Goal: Task Accomplishment & Management: Use online tool/utility

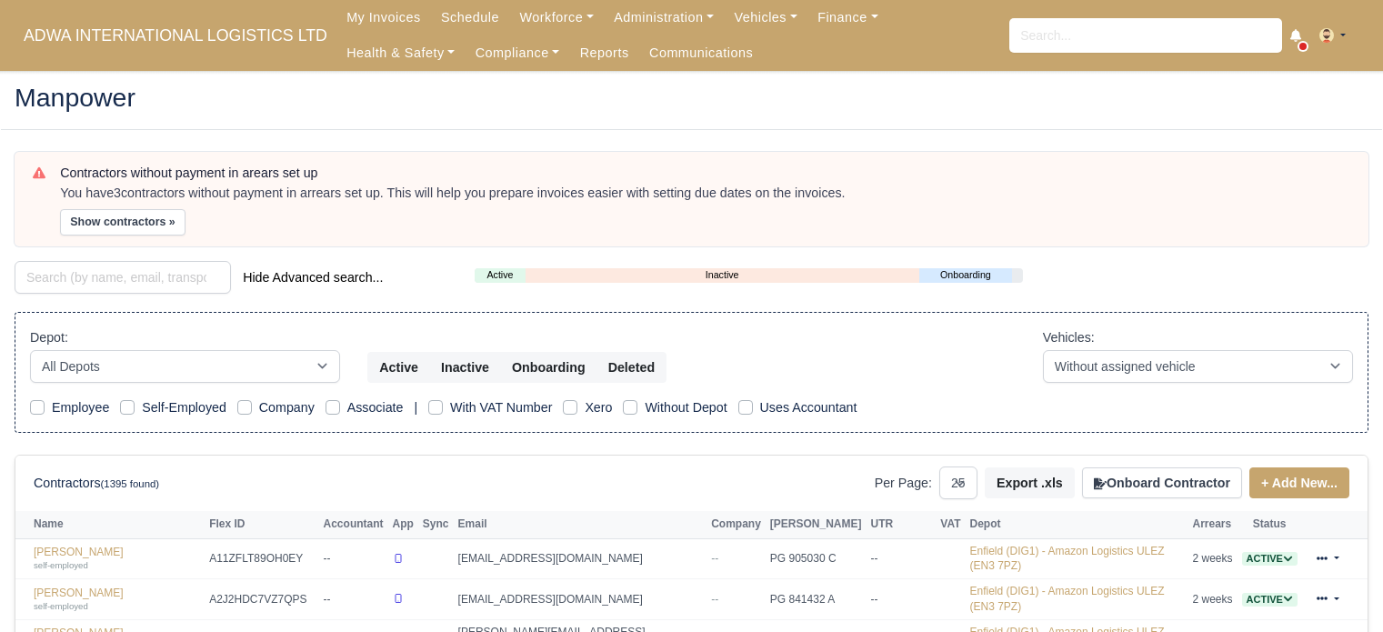
select select "25"
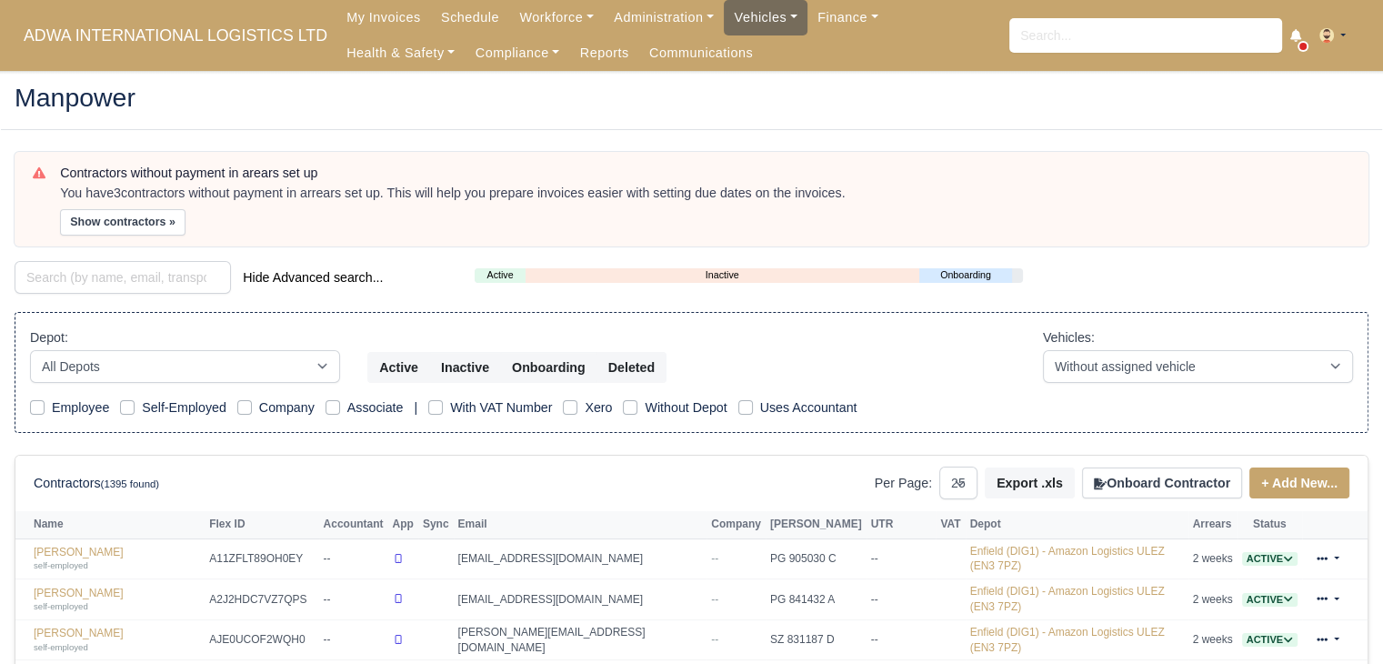
click at [724, 31] on link "Vehicles" at bounding box center [766, 17] width 84 height 35
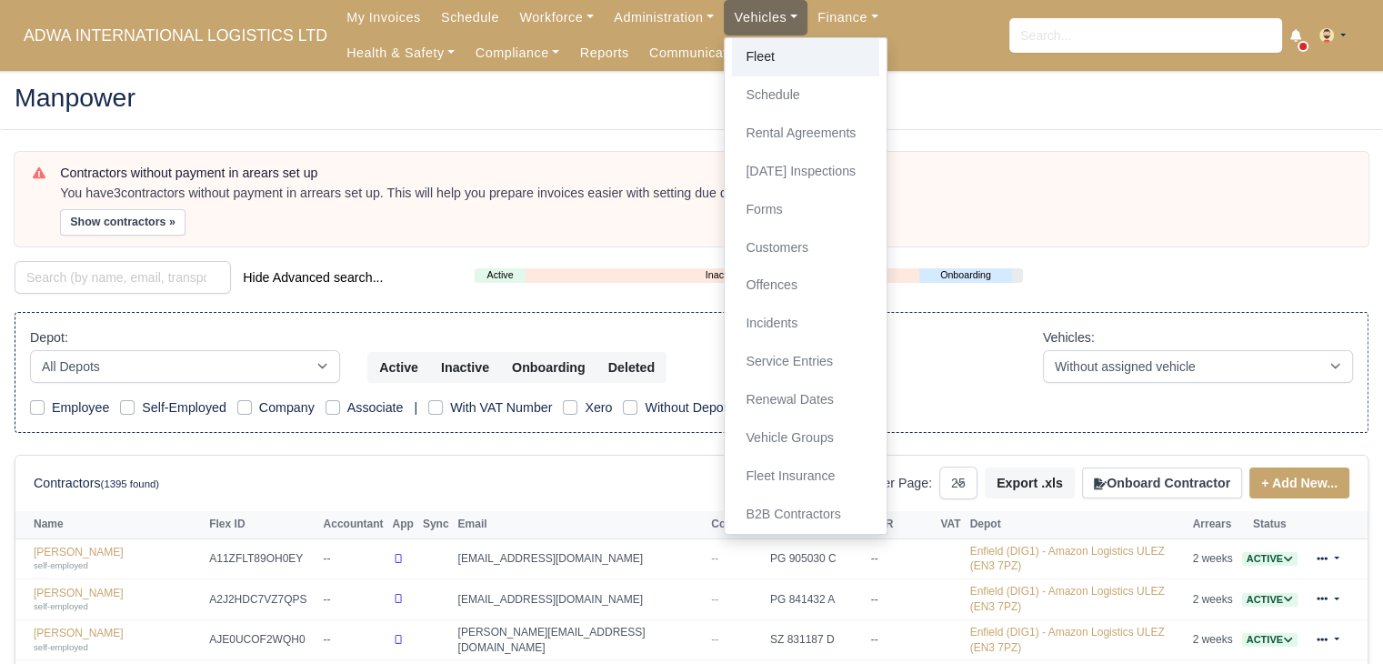
click at [742, 52] on link "Fleet" at bounding box center [805, 57] width 147 height 38
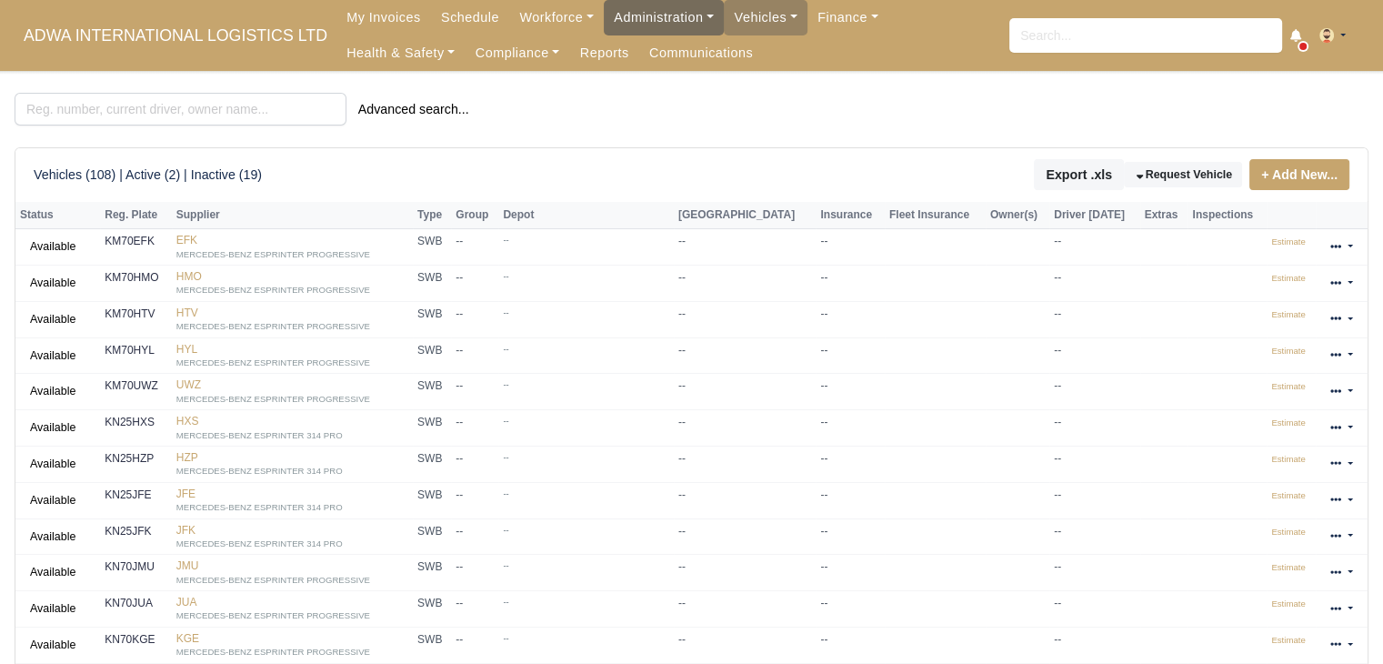
click at [670, 12] on link "Administration" at bounding box center [664, 17] width 120 height 35
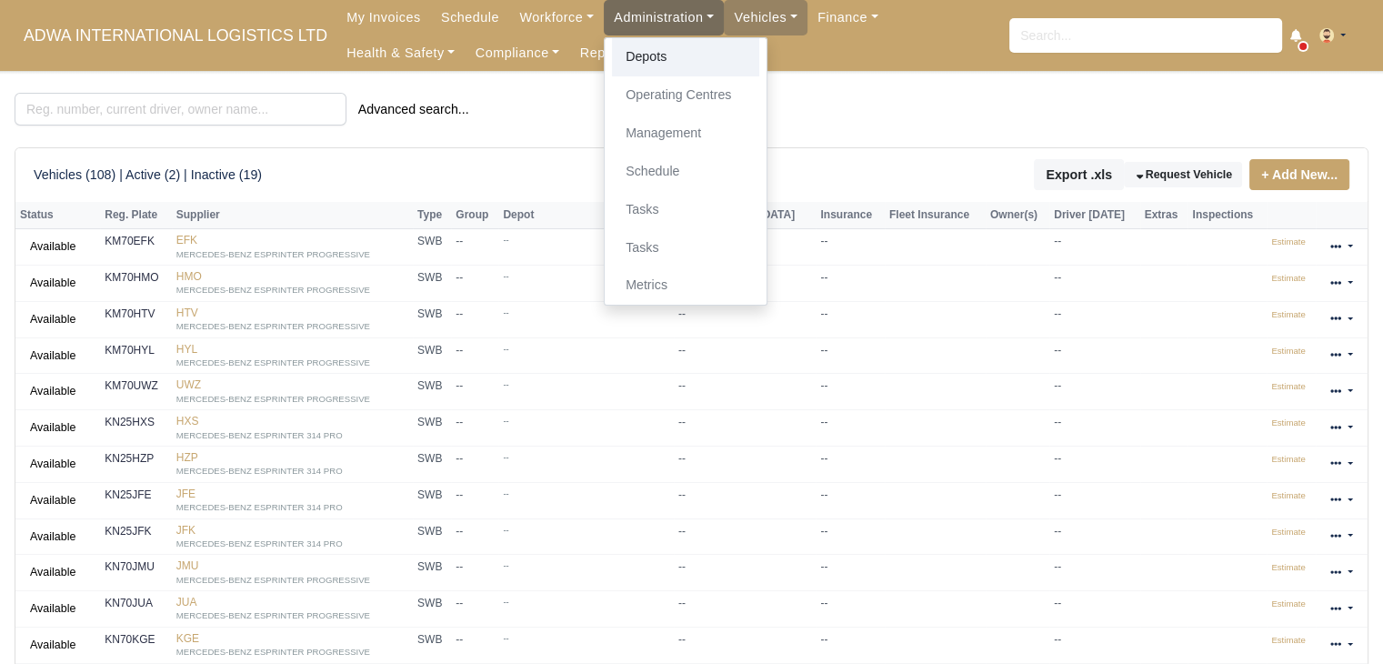
click at [658, 54] on link "Depots" at bounding box center [685, 57] width 147 height 38
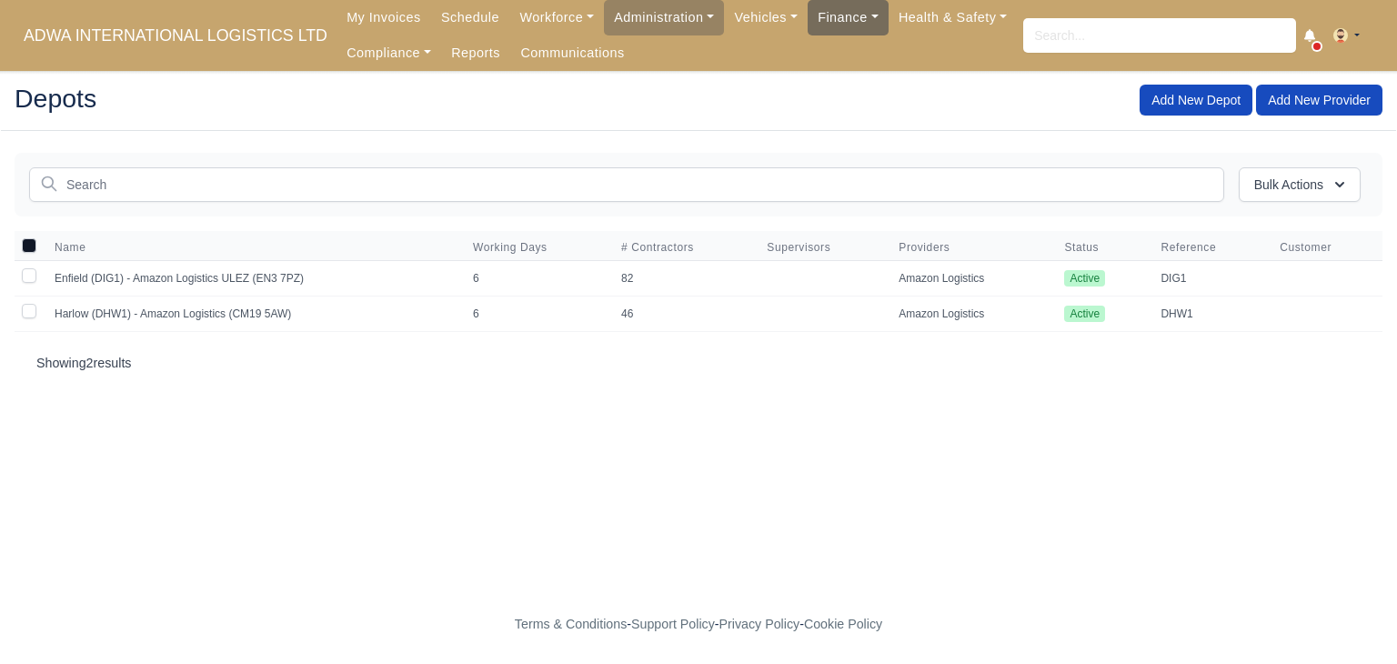
click at [827, 5] on link "Finance" at bounding box center [847, 17] width 81 height 35
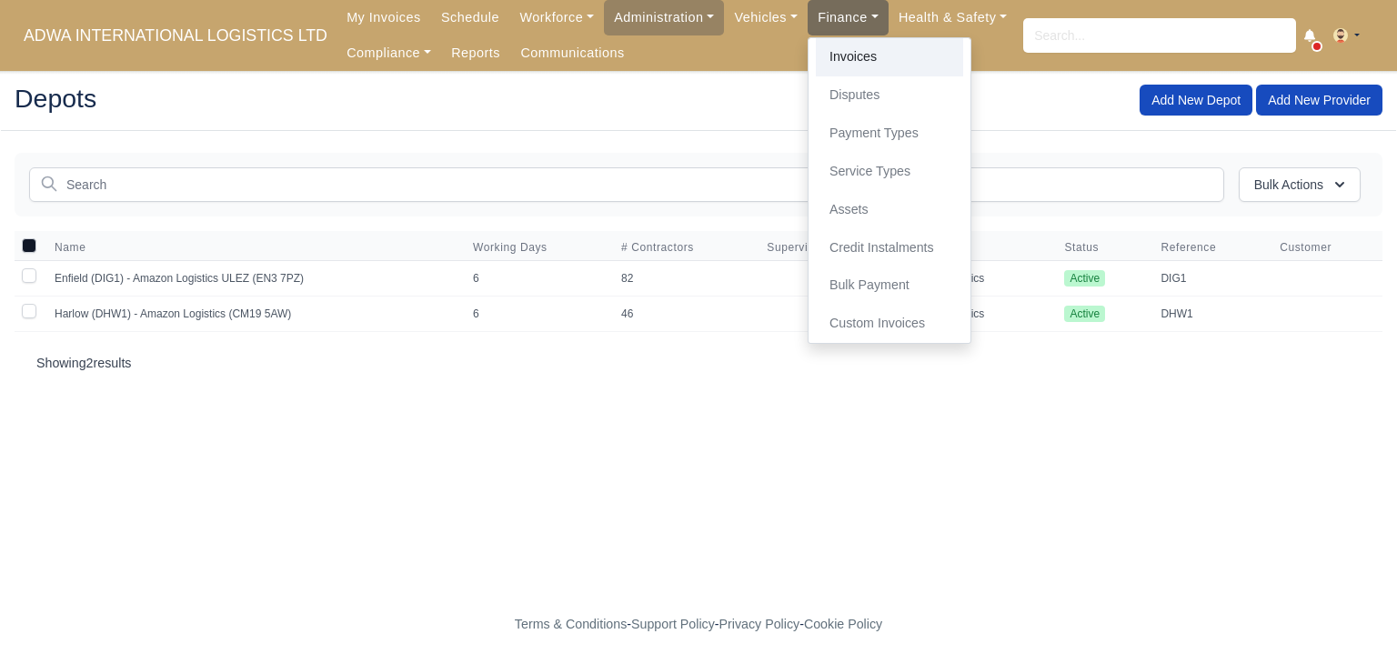
click at [816, 63] on link "Invoices" at bounding box center [889, 57] width 147 height 38
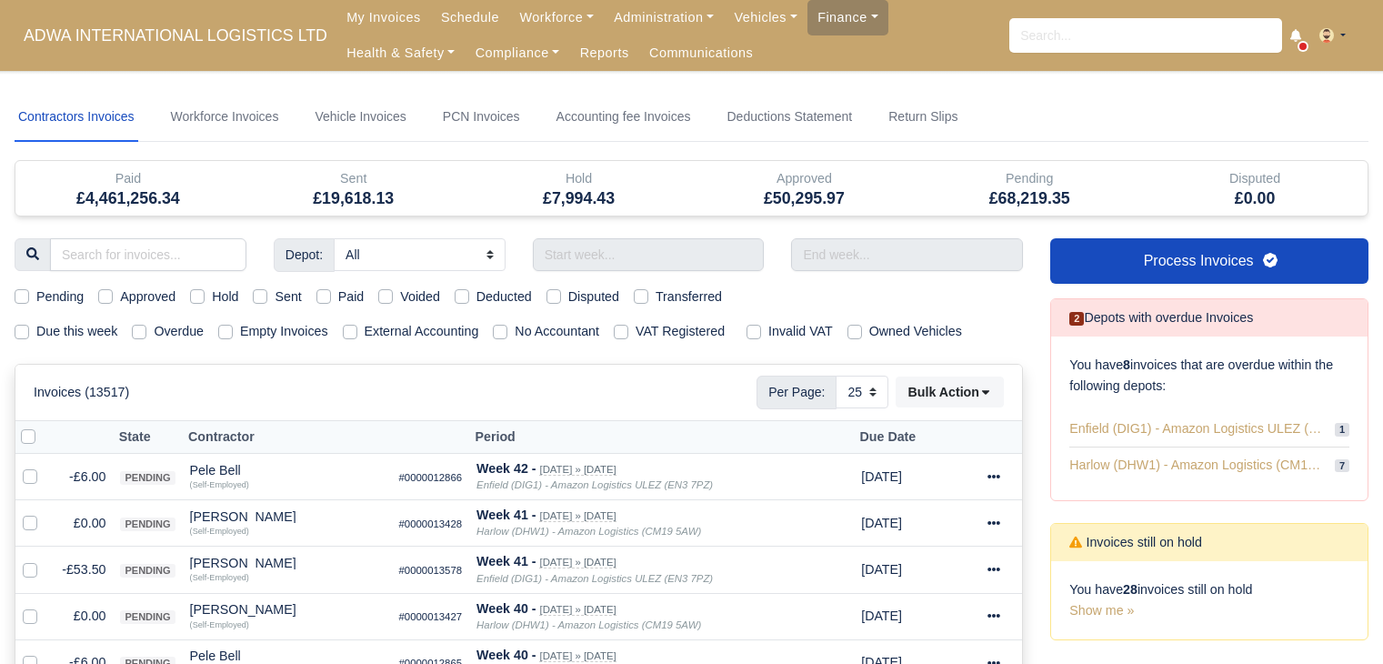
select select "25"
click at [590, 259] on input "text" at bounding box center [649, 254] width 232 height 33
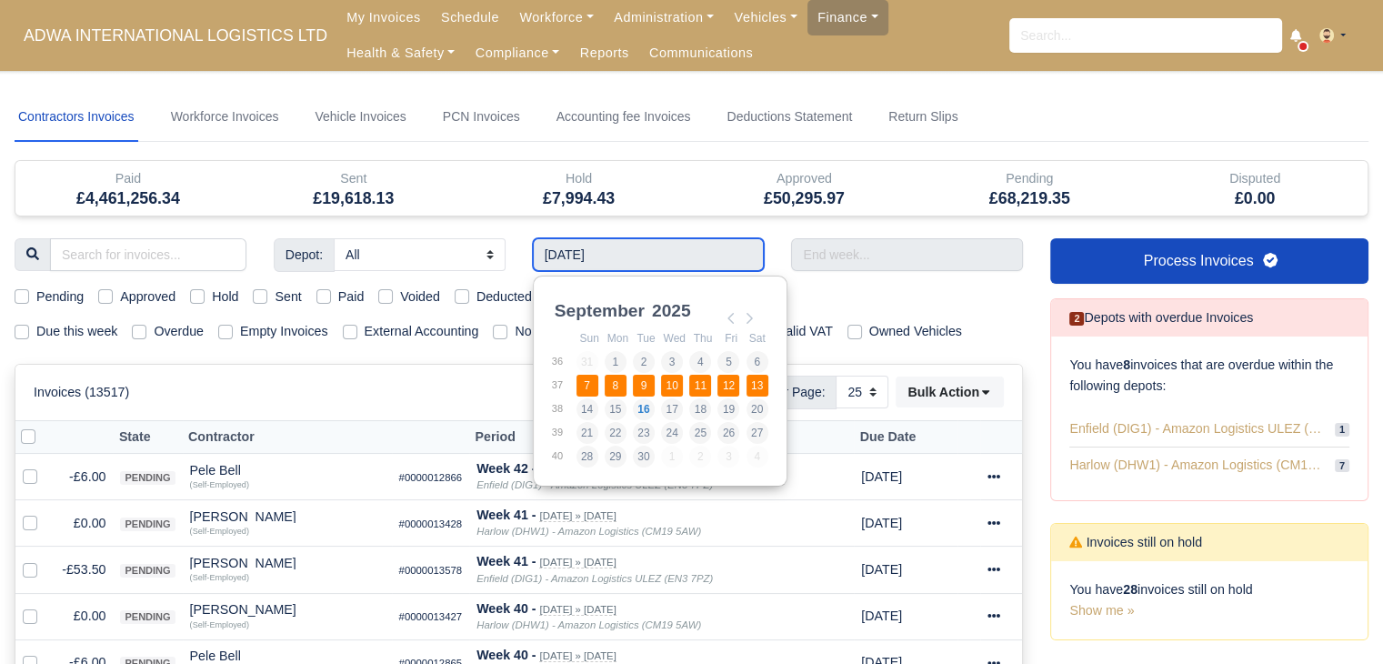
type input "07/09/2025 - 13/09/2025"
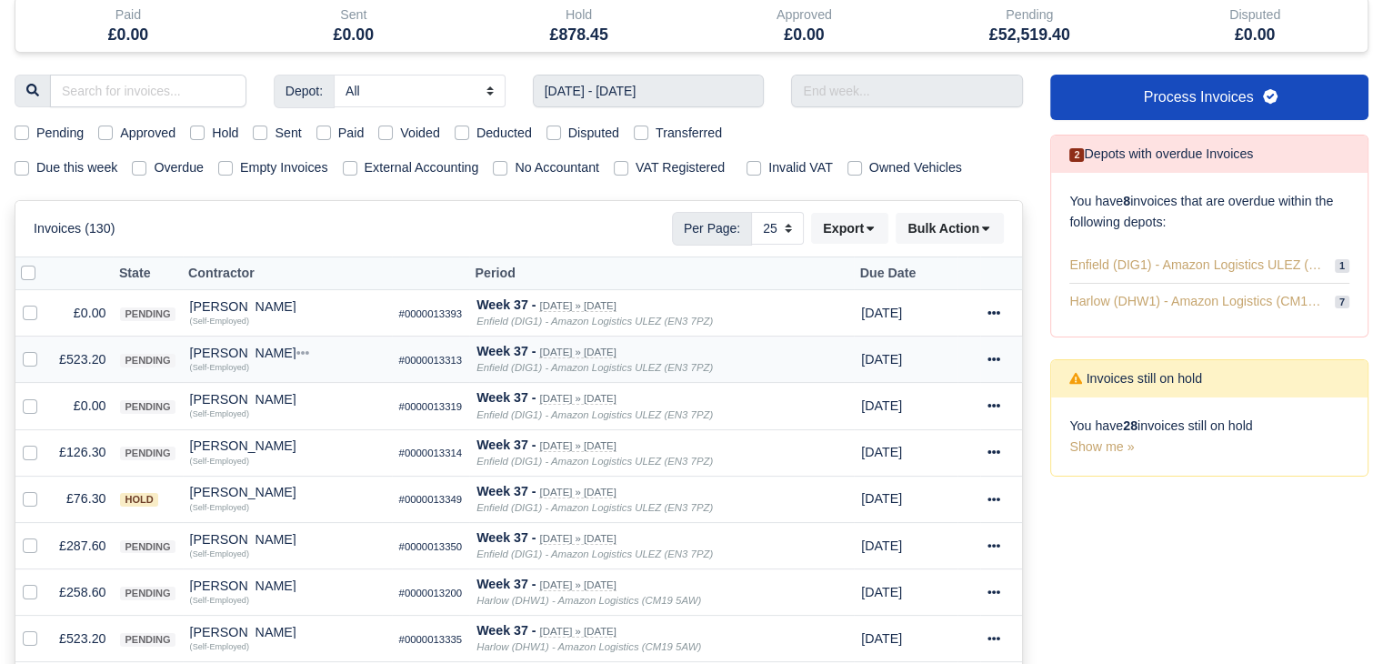
scroll to position [199, 0]
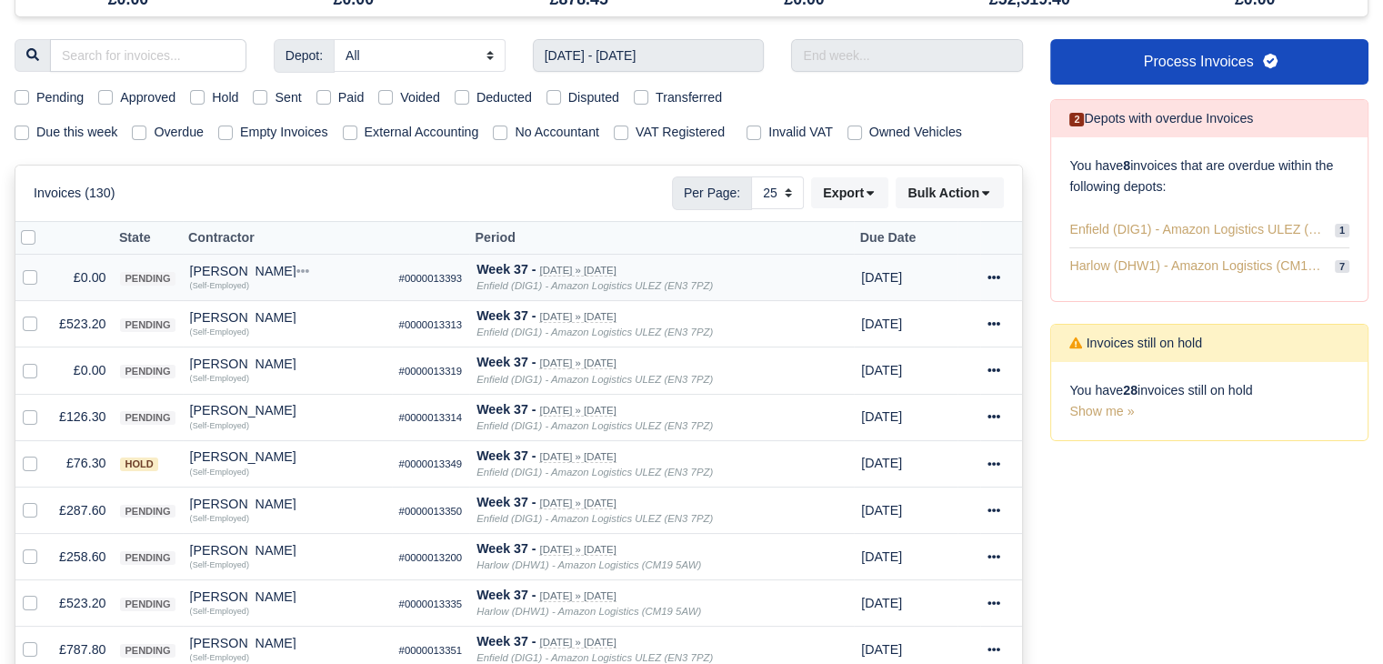
click at [45, 267] on label at bounding box center [45, 267] width 0 height 0
click at [25, 274] on input "checkbox" at bounding box center [30, 274] width 15 height 15
checkbox input "true"
click at [45, 360] on label at bounding box center [45, 360] width 0 height 0
click at [30, 370] on input "checkbox" at bounding box center [30, 367] width 15 height 15
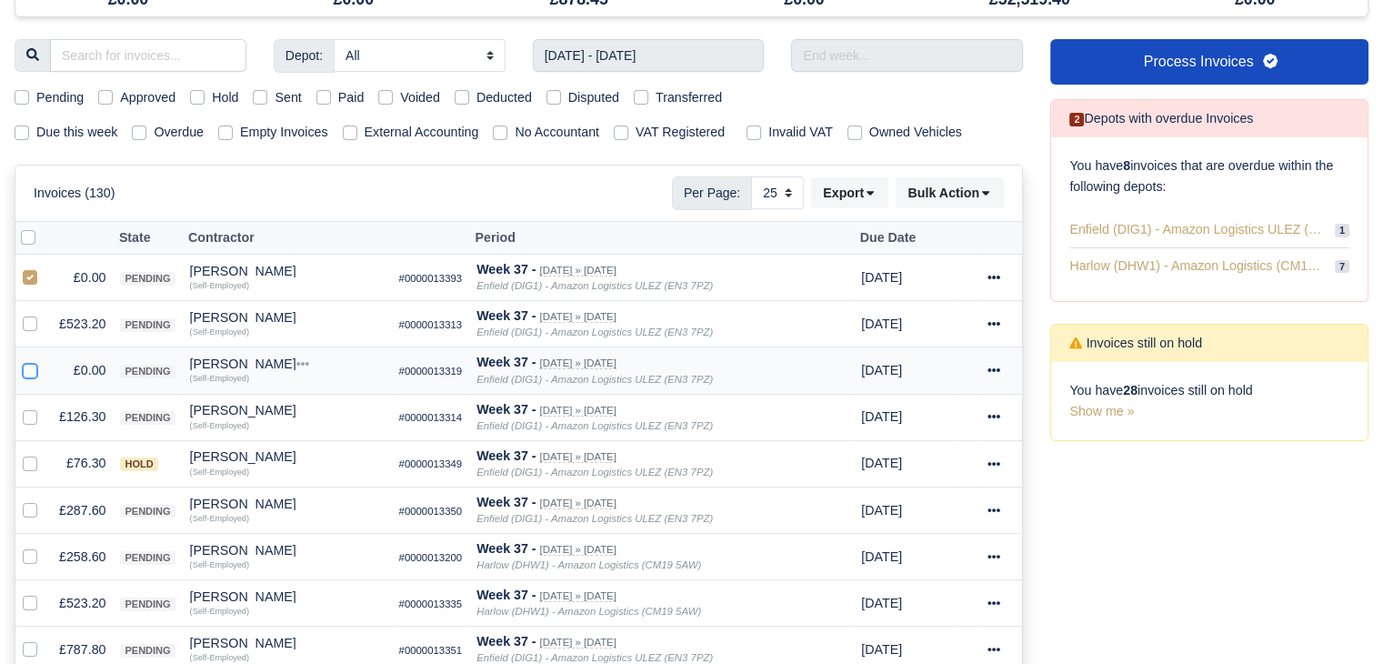
checkbox input "true"
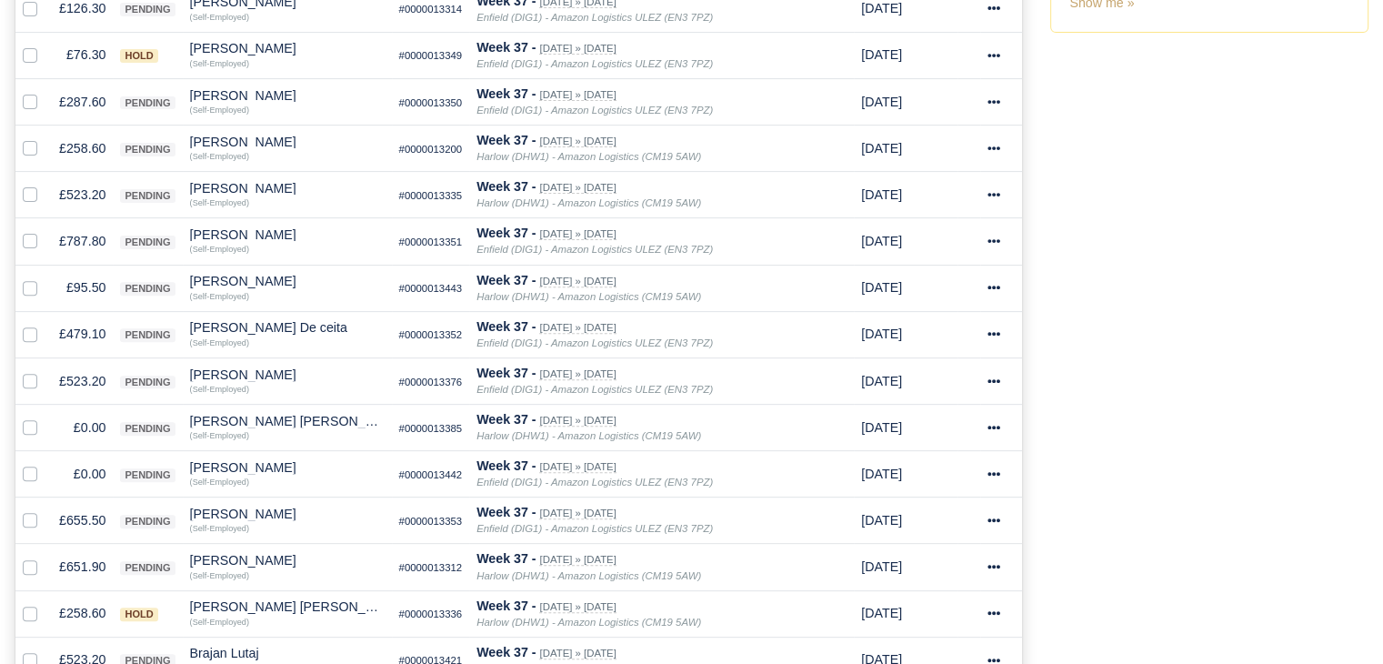
scroll to position [613, 0]
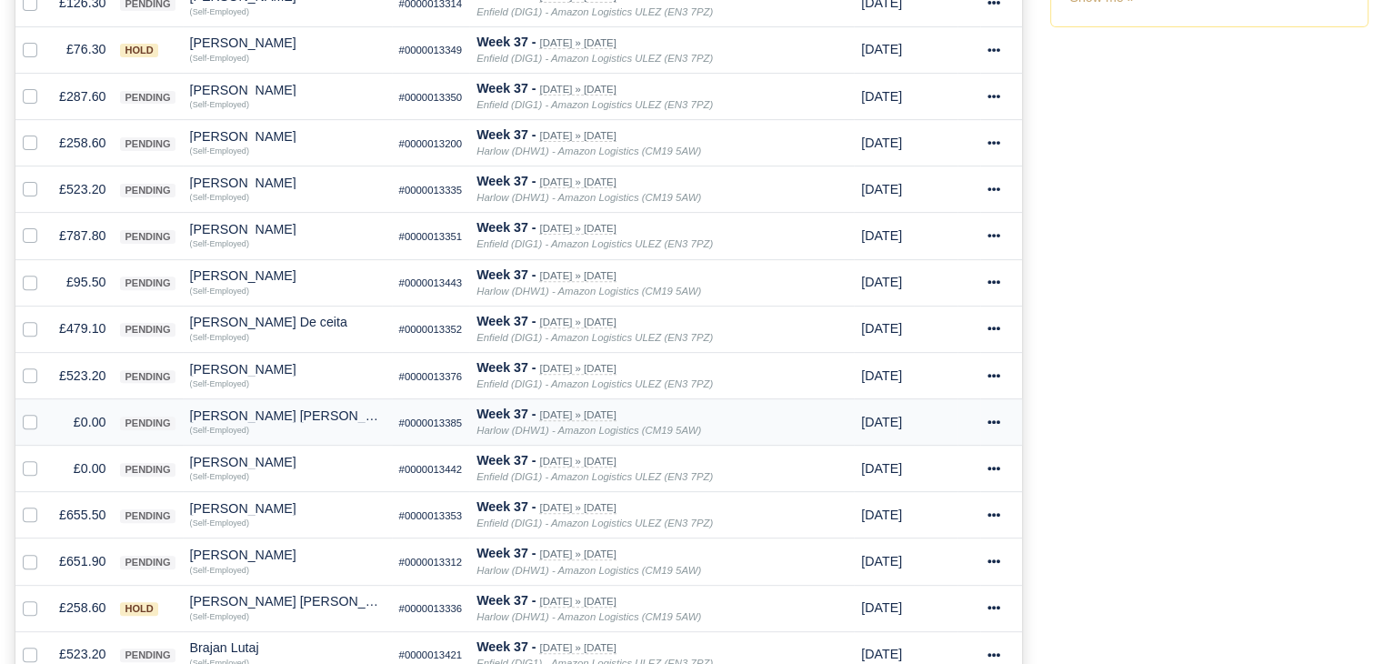
click at [45, 412] on label at bounding box center [45, 412] width 0 height 0
click at [30, 421] on input "checkbox" at bounding box center [30, 419] width 15 height 15
checkbox input "true"
click at [45, 458] on label at bounding box center [45, 458] width 0 height 0
click at [34, 460] on input "checkbox" at bounding box center [30, 465] width 15 height 15
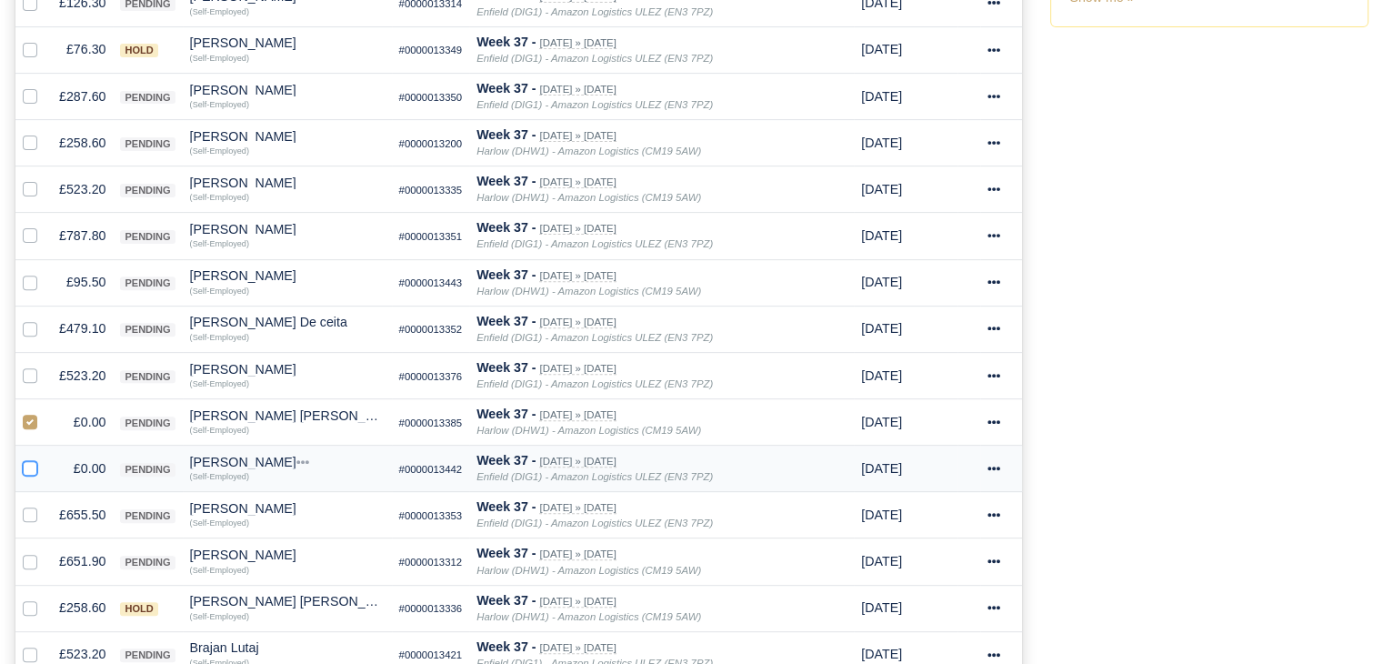
checkbox input "true"
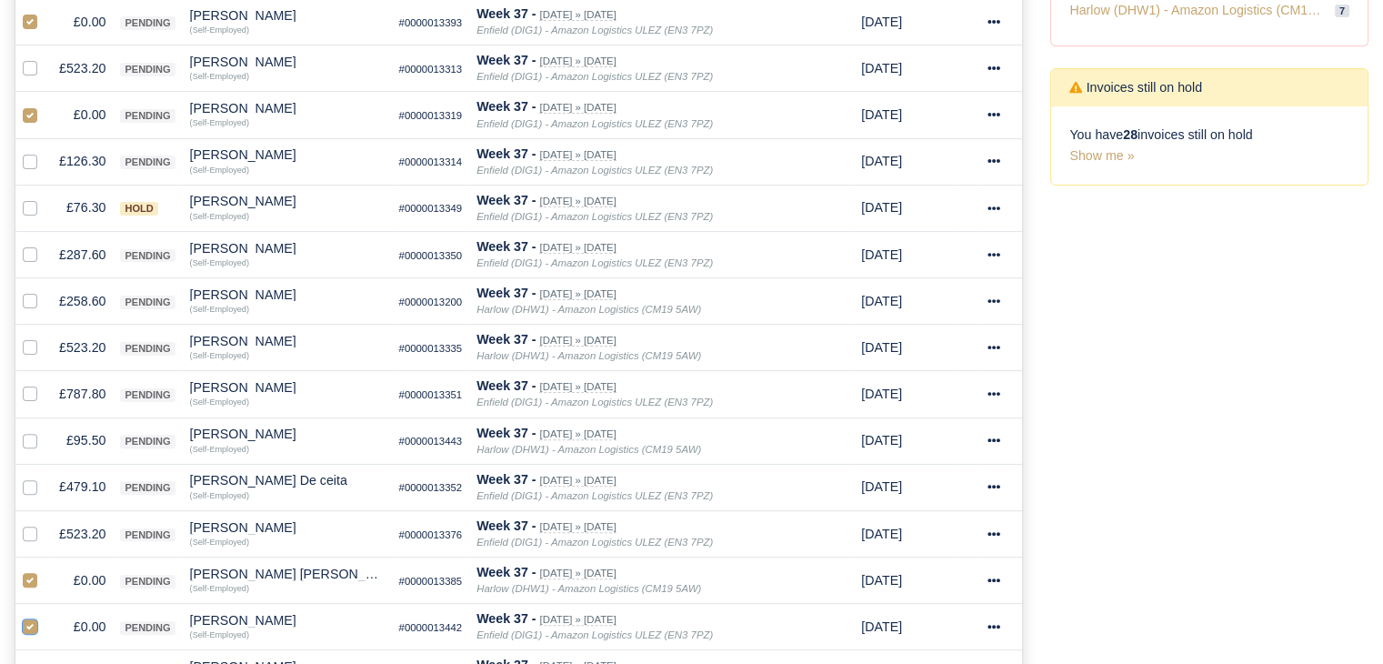
scroll to position [0, 0]
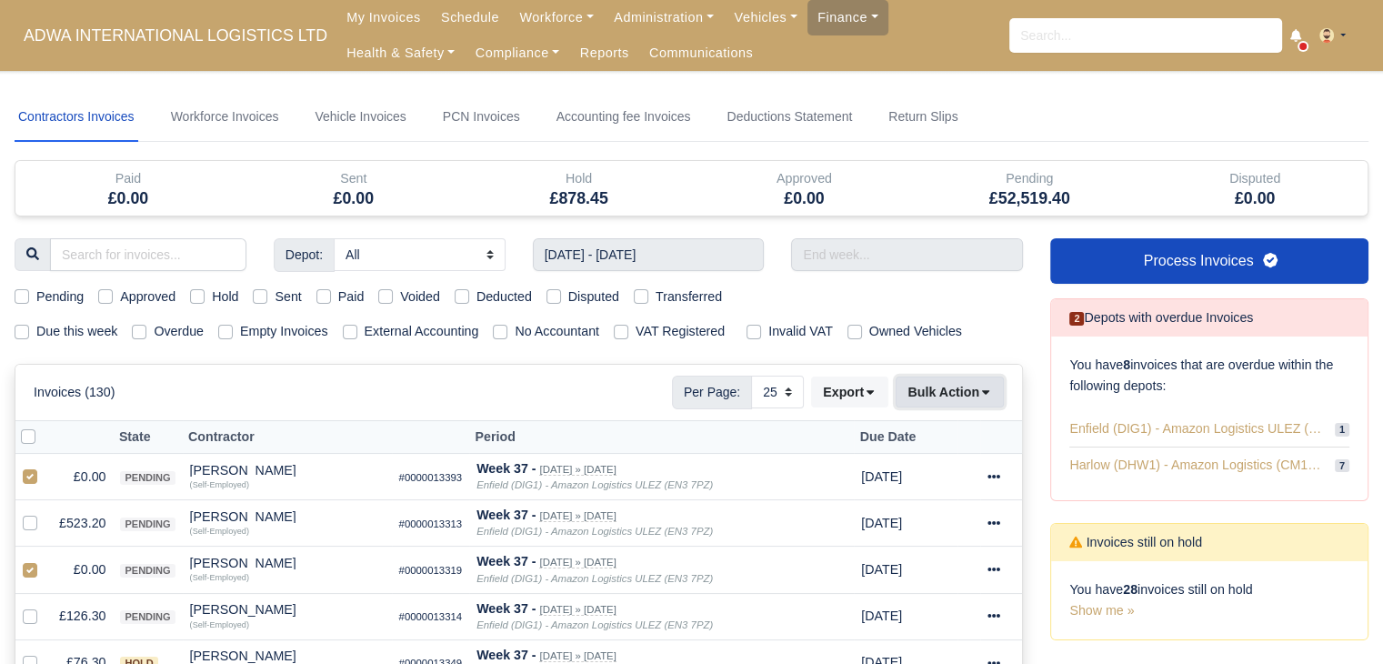
click at [948, 386] on button "Bulk Action" at bounding box center [950, 391] width 108 height 31
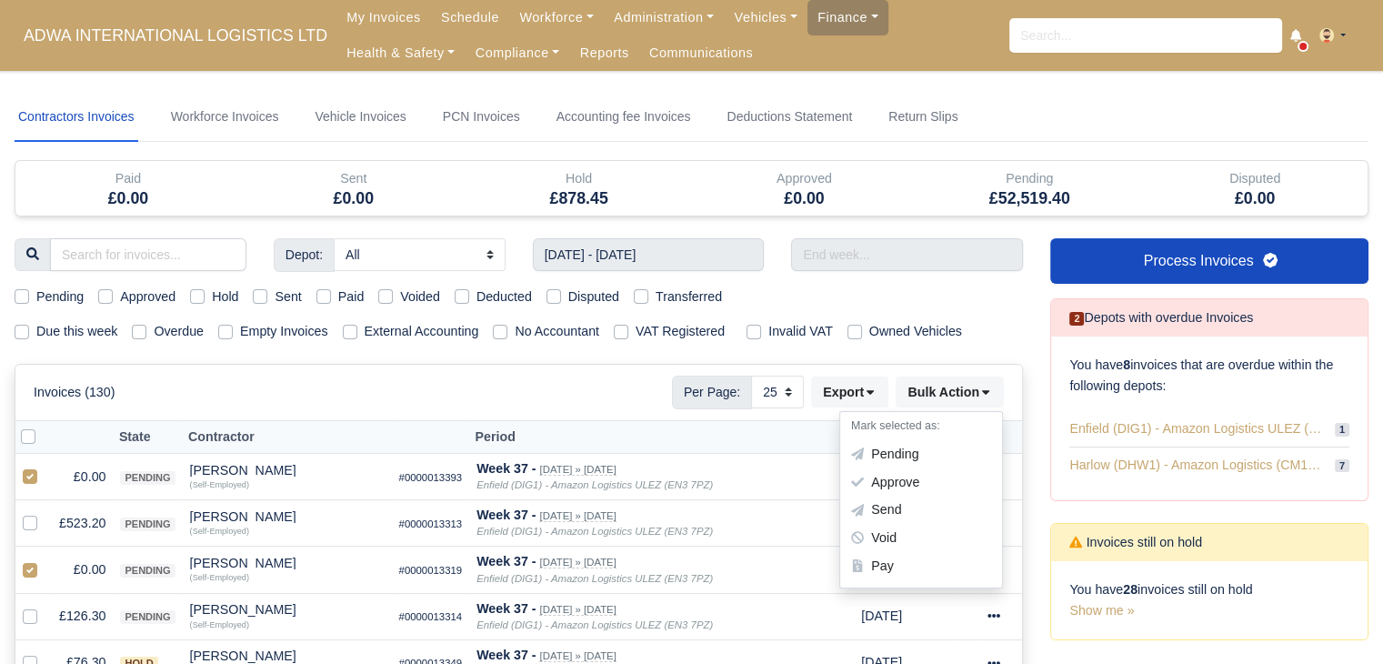
click at [975, 305] on div "Pending Approved Hold Sent Paid Voided Deducted Disputed Transferred" at bounding box center [519, 296] width 1036 height 21
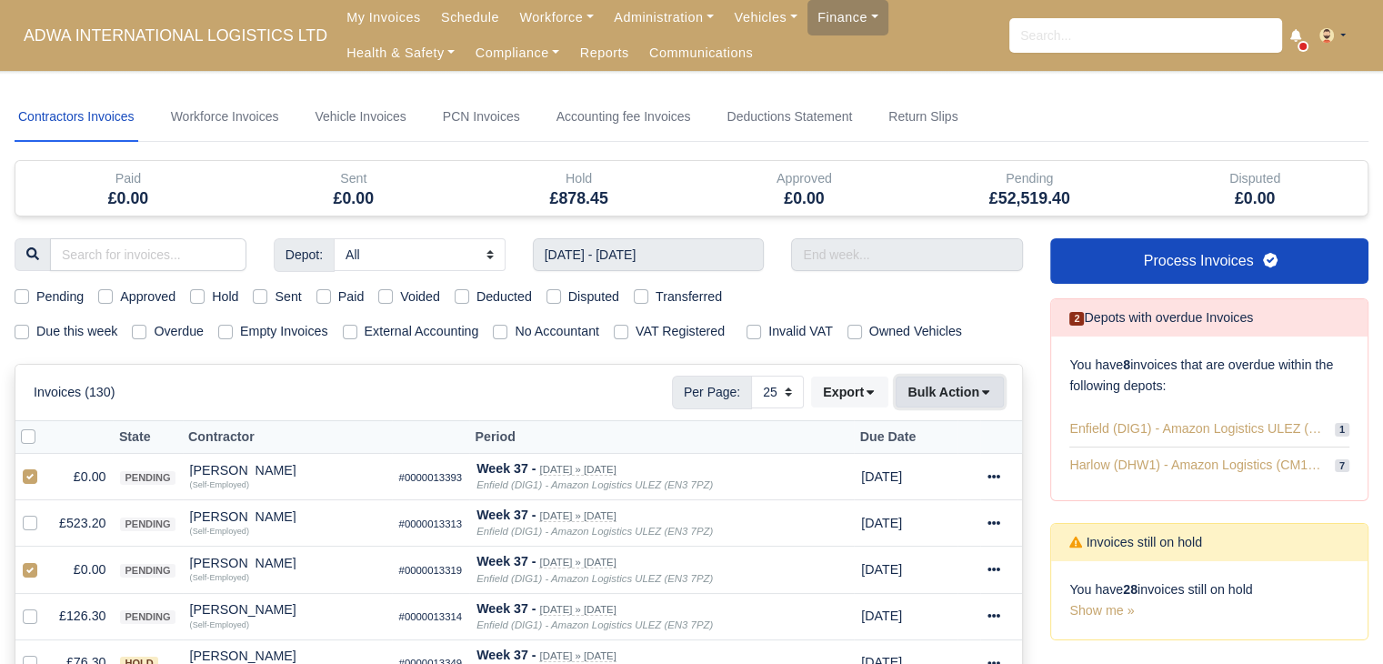
click at [983, 390] on icon at bounding box center [985, 392] width 13 height 13
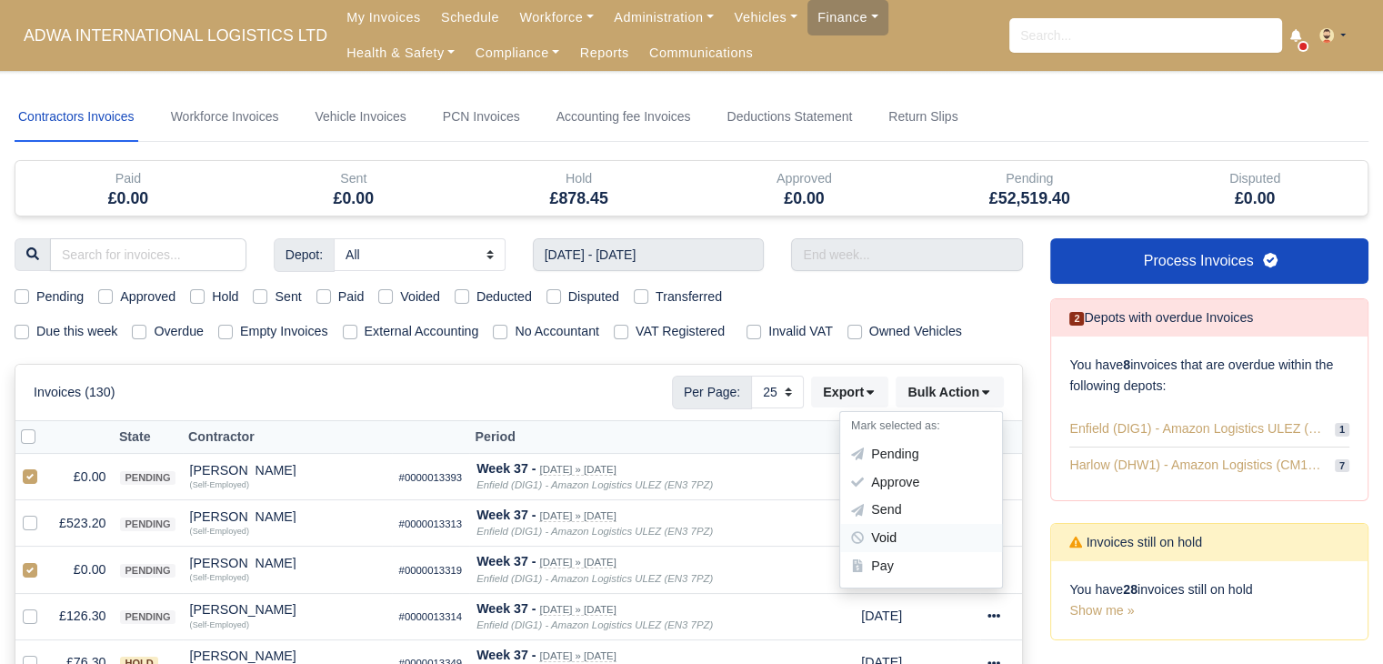
click at [949, 538] on div "Void" at bounding box center [921, 539] width 162 height 28
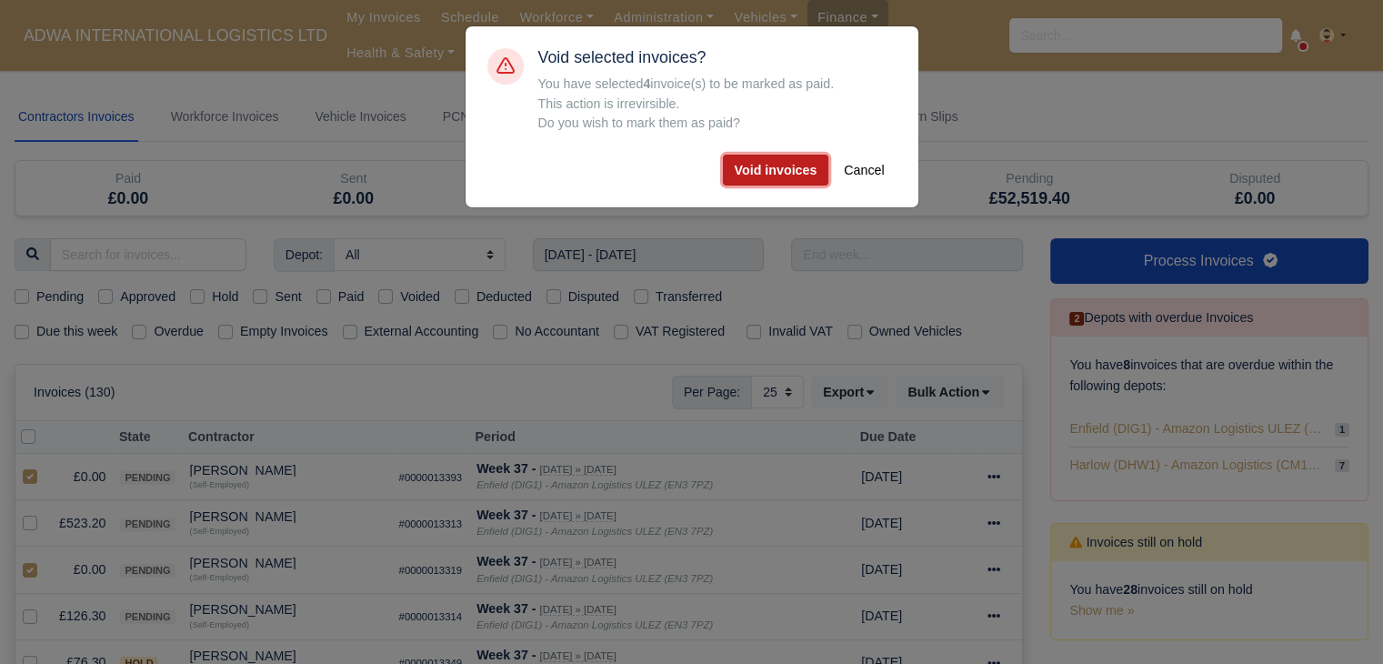
click at [798, 170] on button "Void invoices" at bounding box center [776, 170] width 106 height 31
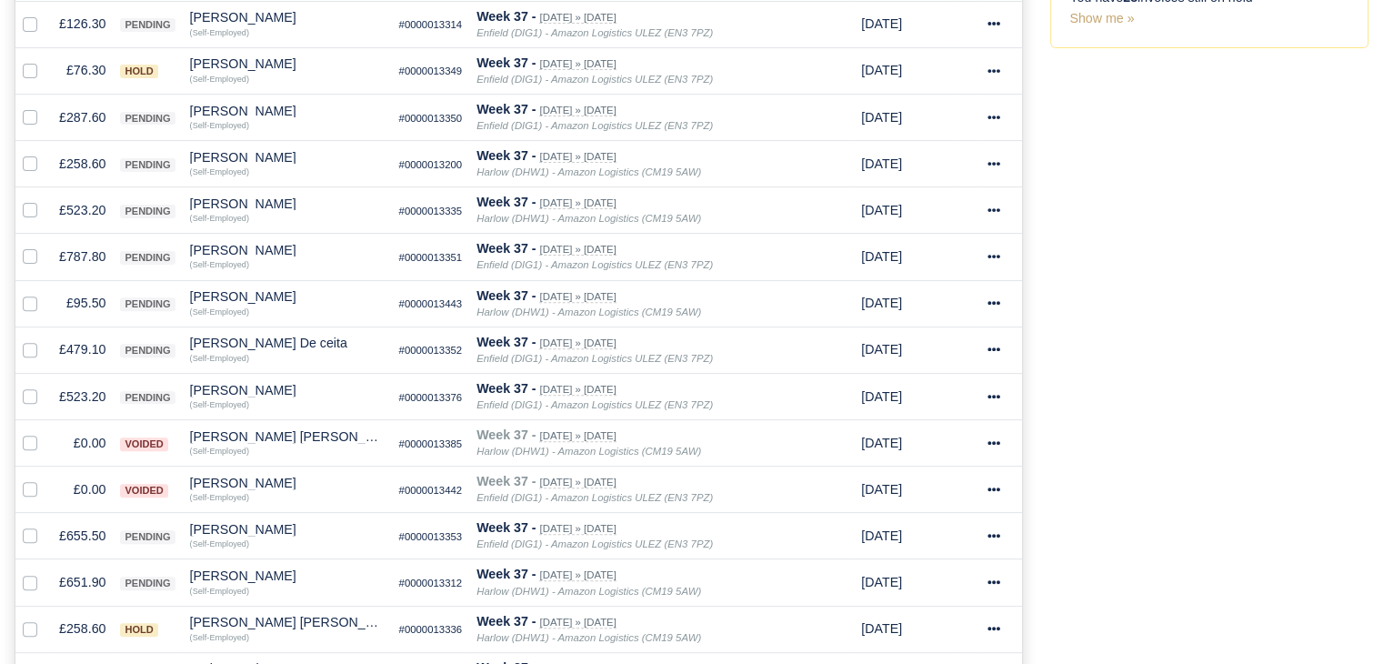
scroll to position [593, 0]
click at [93, 307] on td "£95.50" at bounding box center [82, 302] width 61 height 46
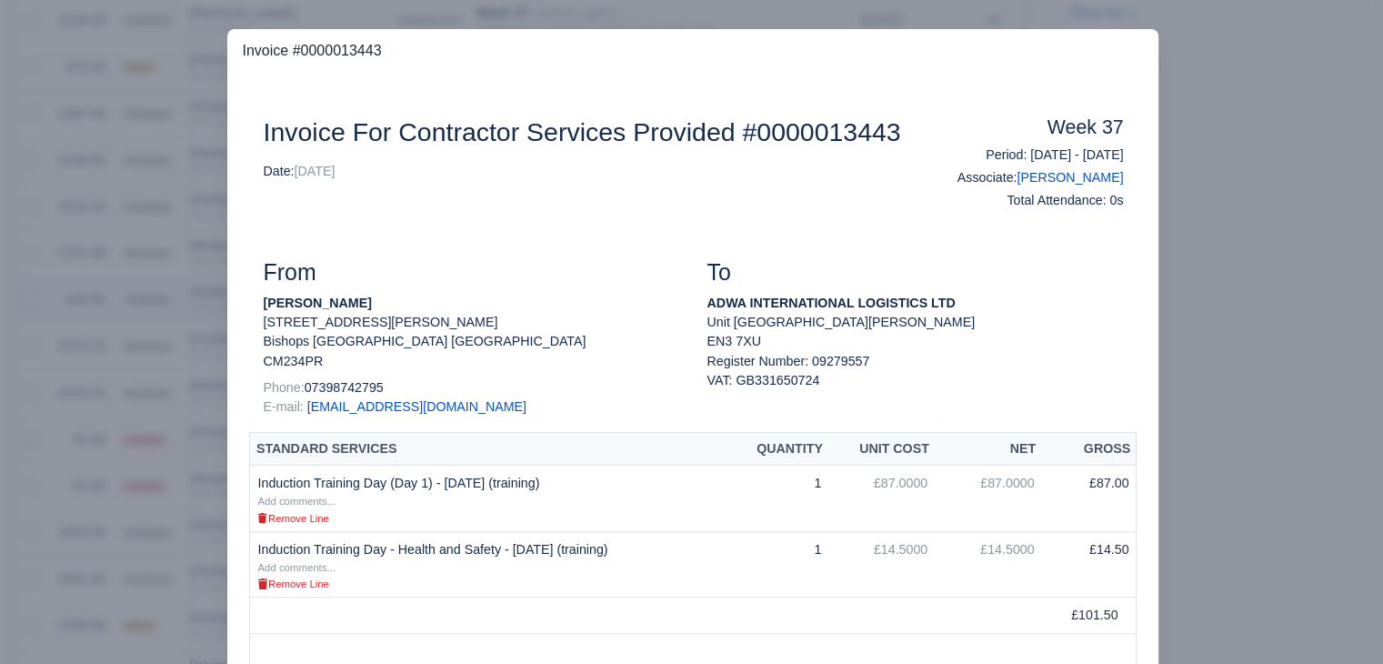
scroll to position [590, 0]
click at [112, 439] on div at bounding box center [691, 332] width 1383 height 664
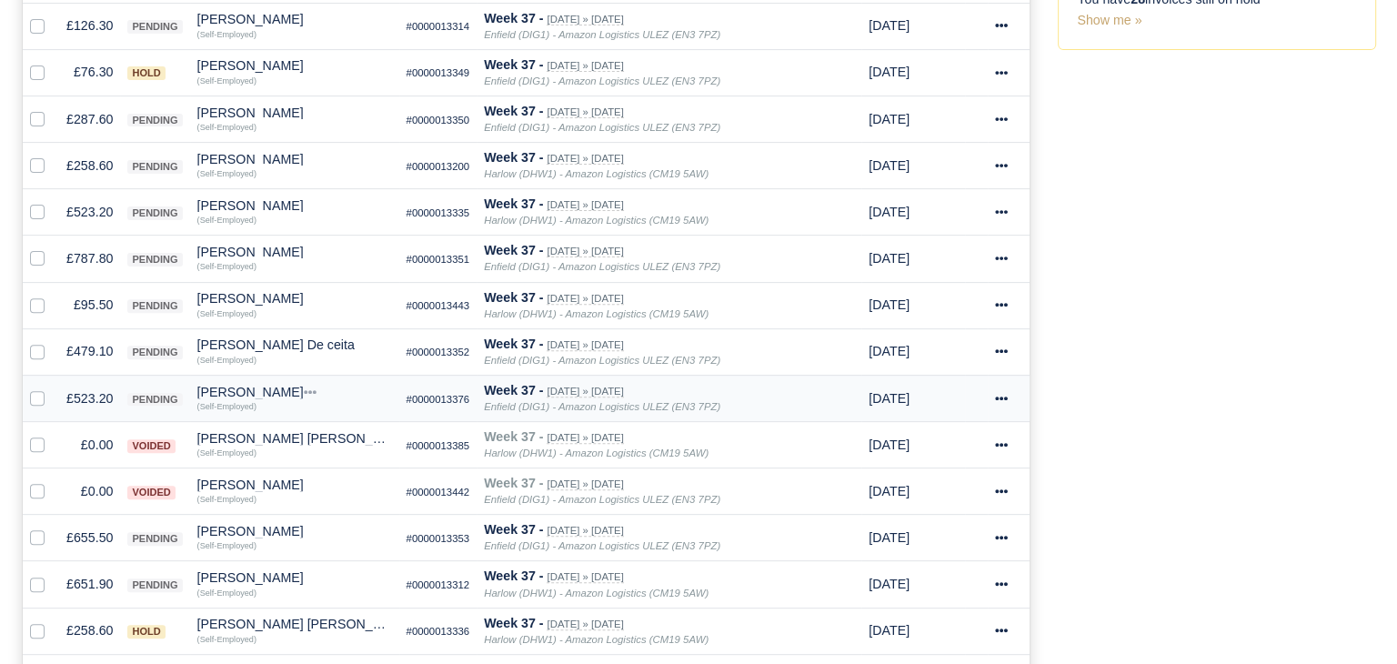
scroll to position [593, 0]
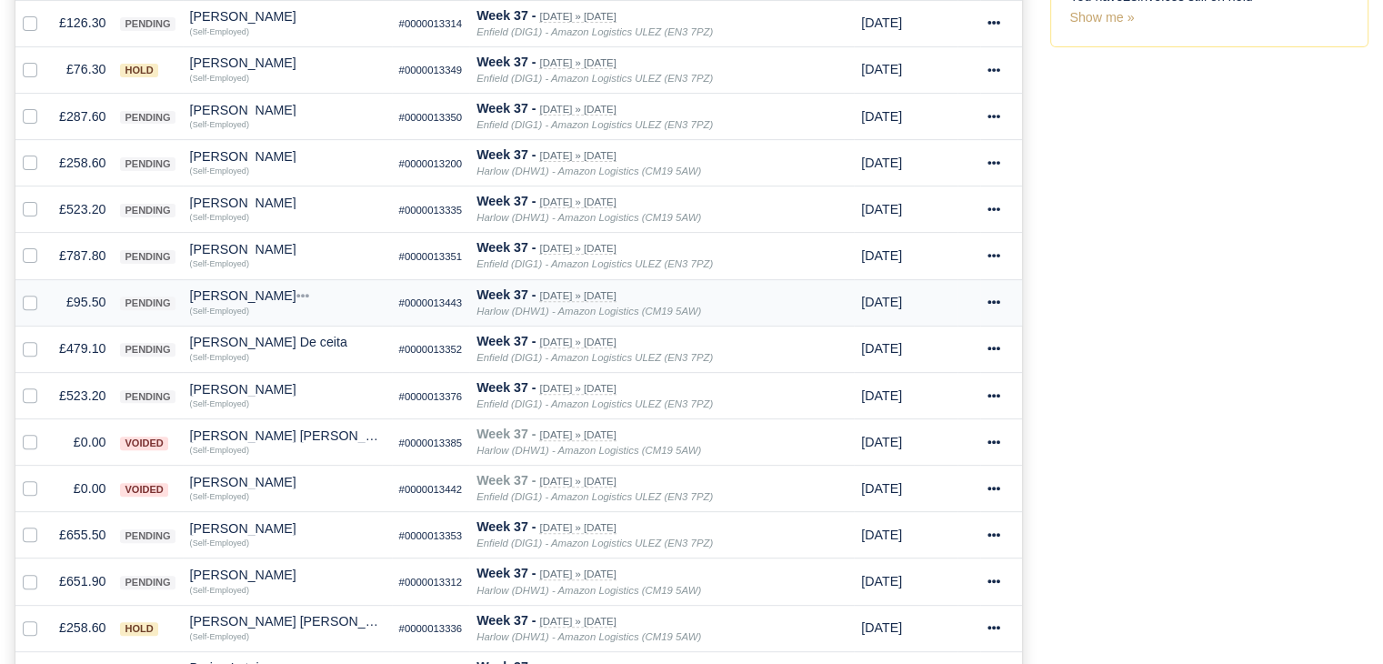
click at [224, 306] on small "(Self-Employed)" at bounding box center [219, 310] width 59 height 9
click at [236, 305] on small "(Self-Employed)" at bounding box center [219, 310] width 59 height 11
click at [244, 289] on div "[PERSON_NAME]" at bounding box center [287, 295] width 195 height 13
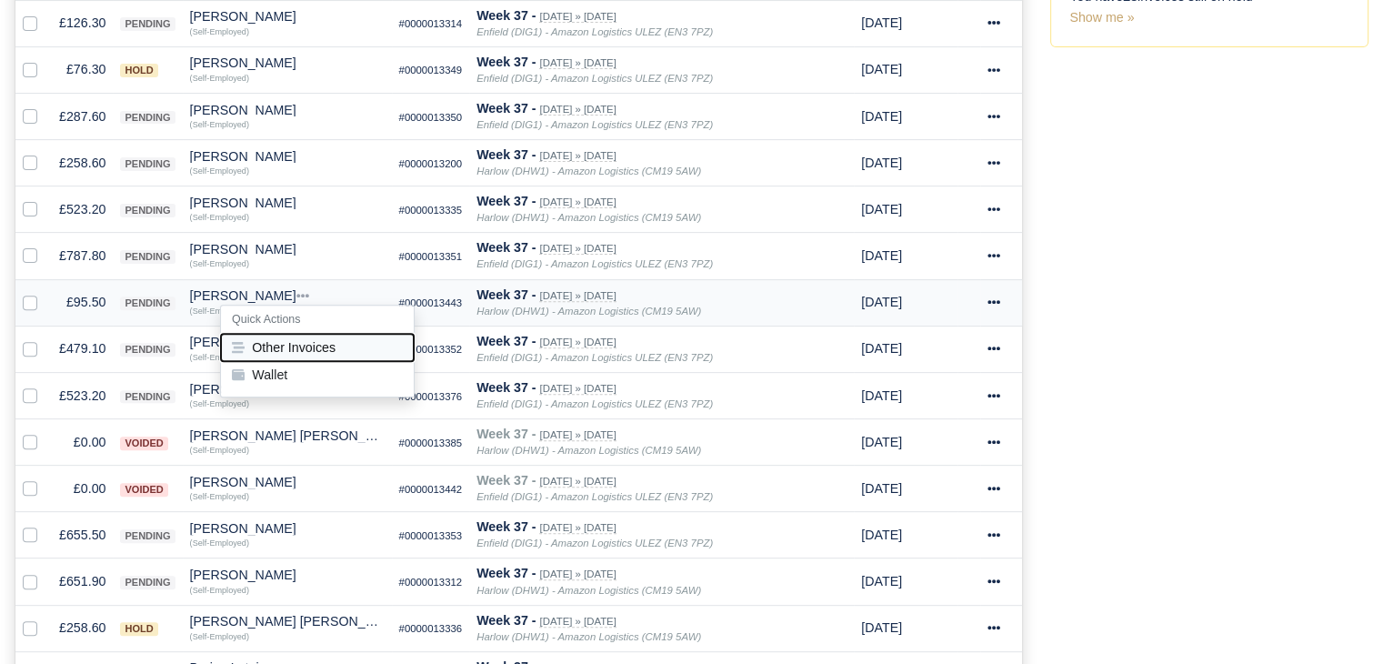
click at [300, 339] on button "Other Invoices" at bounding box center [317, 347] width 193 height 27
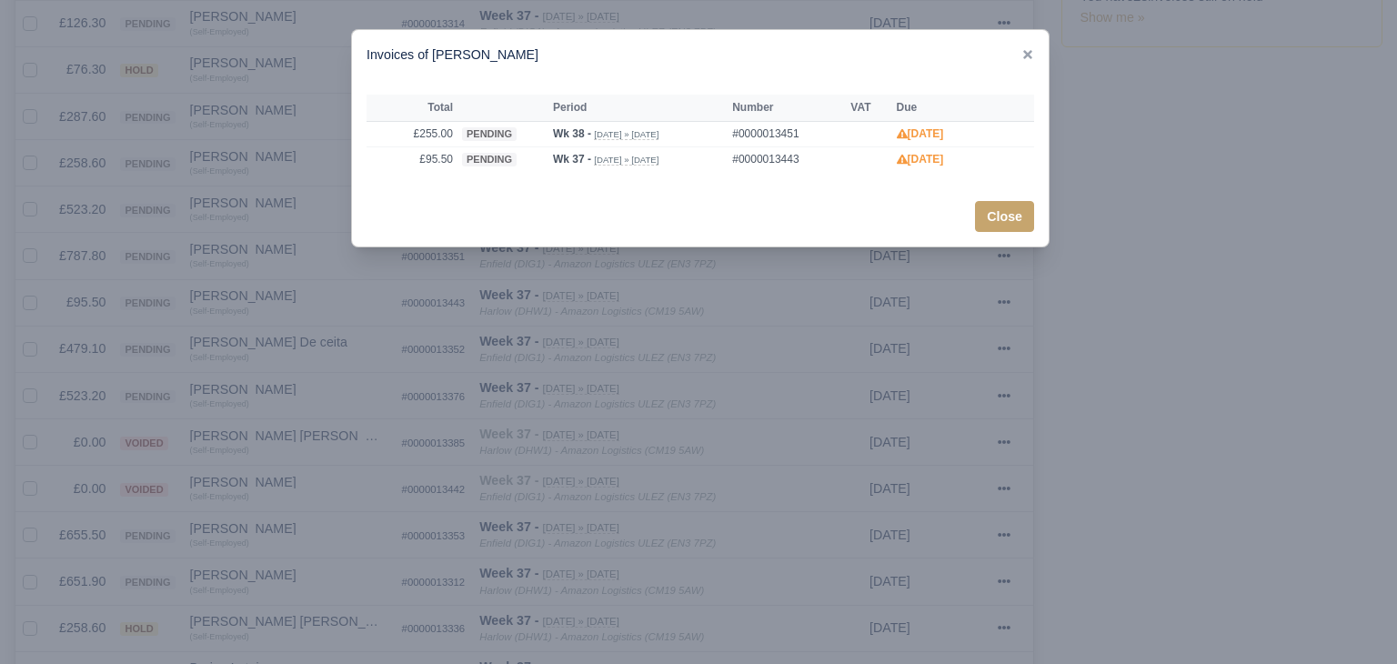
click at [322, 340] on div at bounding box center [698, 332] width 1397 height 664
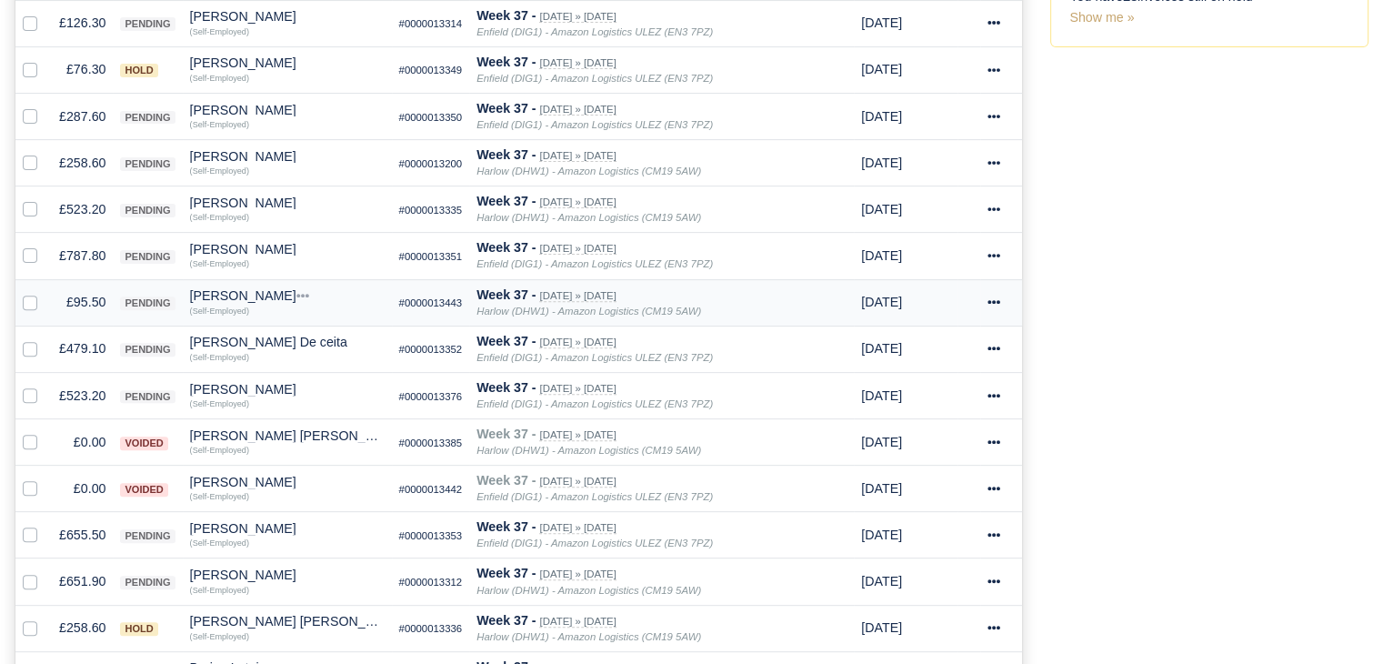
click at [224, 305] on small "(Self-Employed)" at bounding box center [219, 310] width 59 height 11
click at [236, 289] on div "[PERSON_NAME]" at bounding box center [287, 295] width 195 height 13
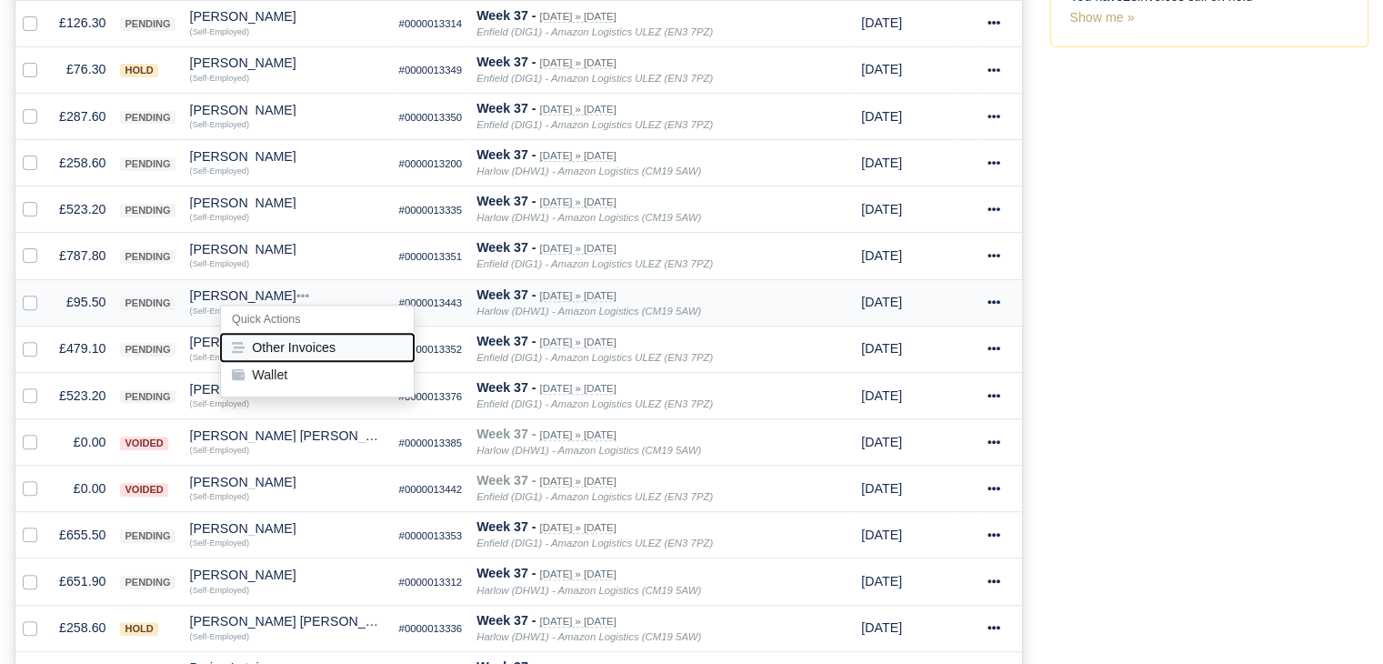
click at [302, 345] on button "Other Invoices" at bounding box center [317, 347] width 193 height 27
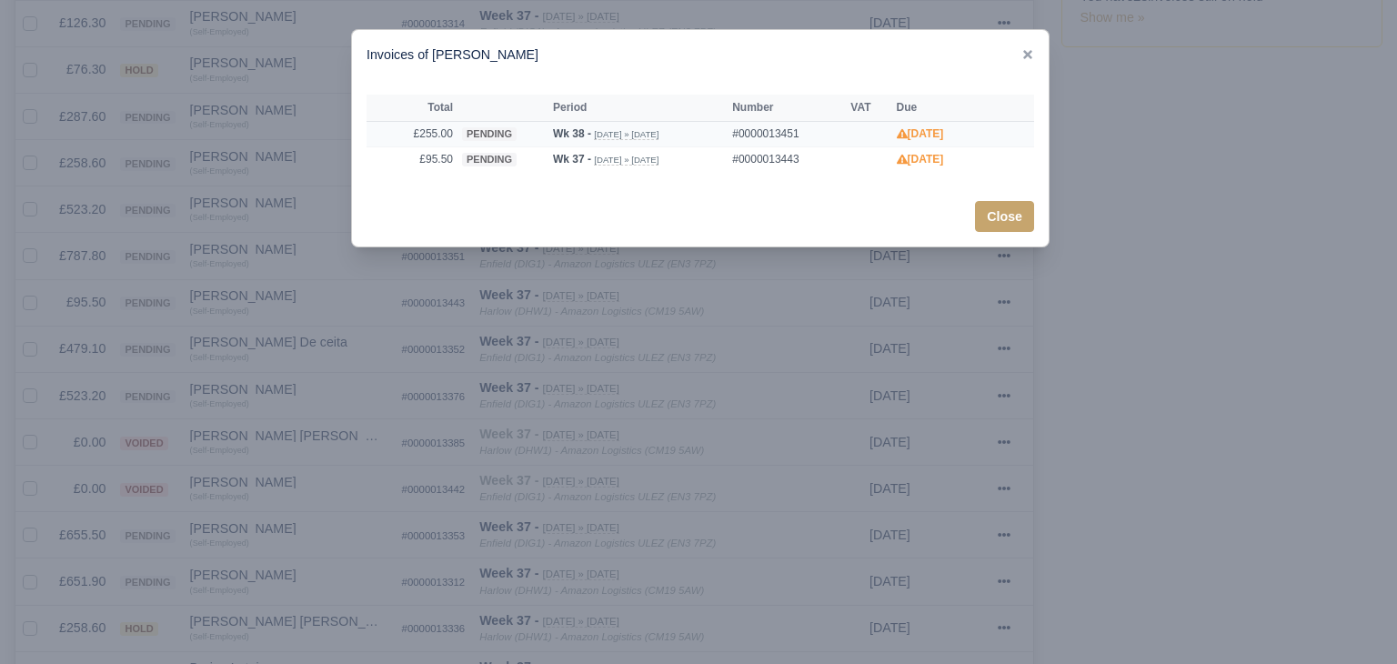
click at [514, 134] on span "pending" at bounding box center [489, 134] width 55 height 14
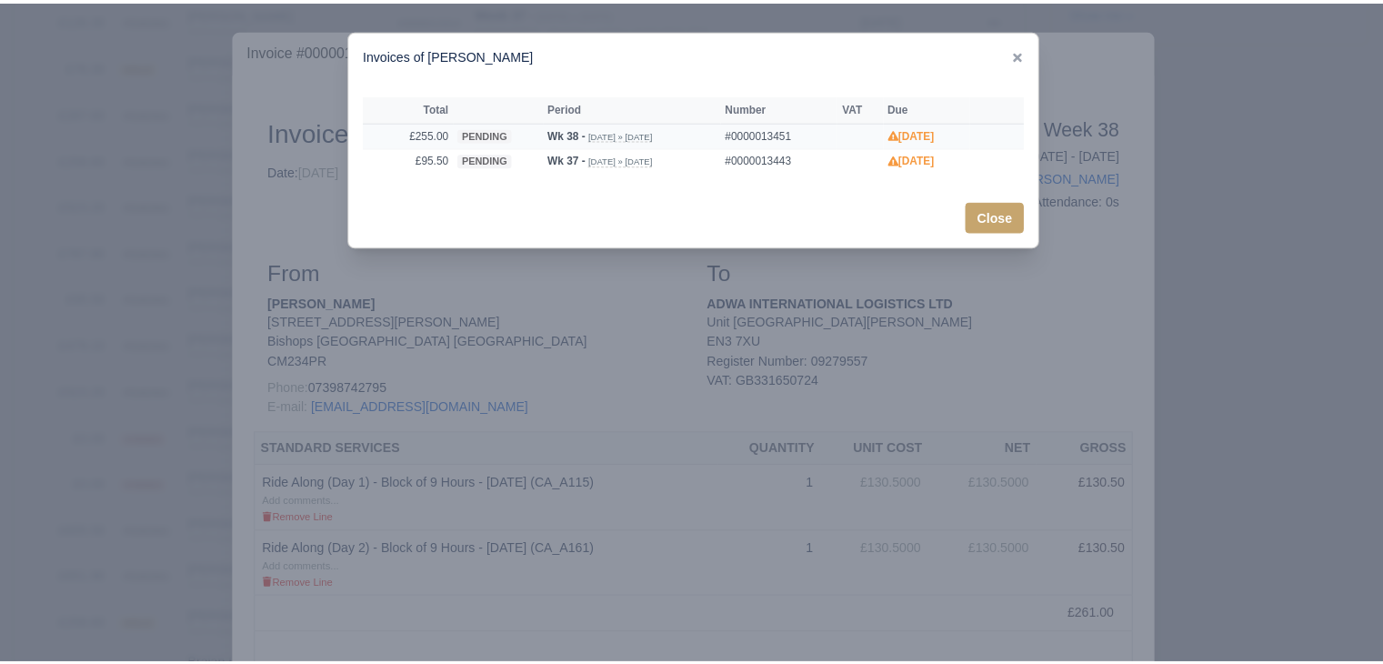
scroll to position [590, 0]
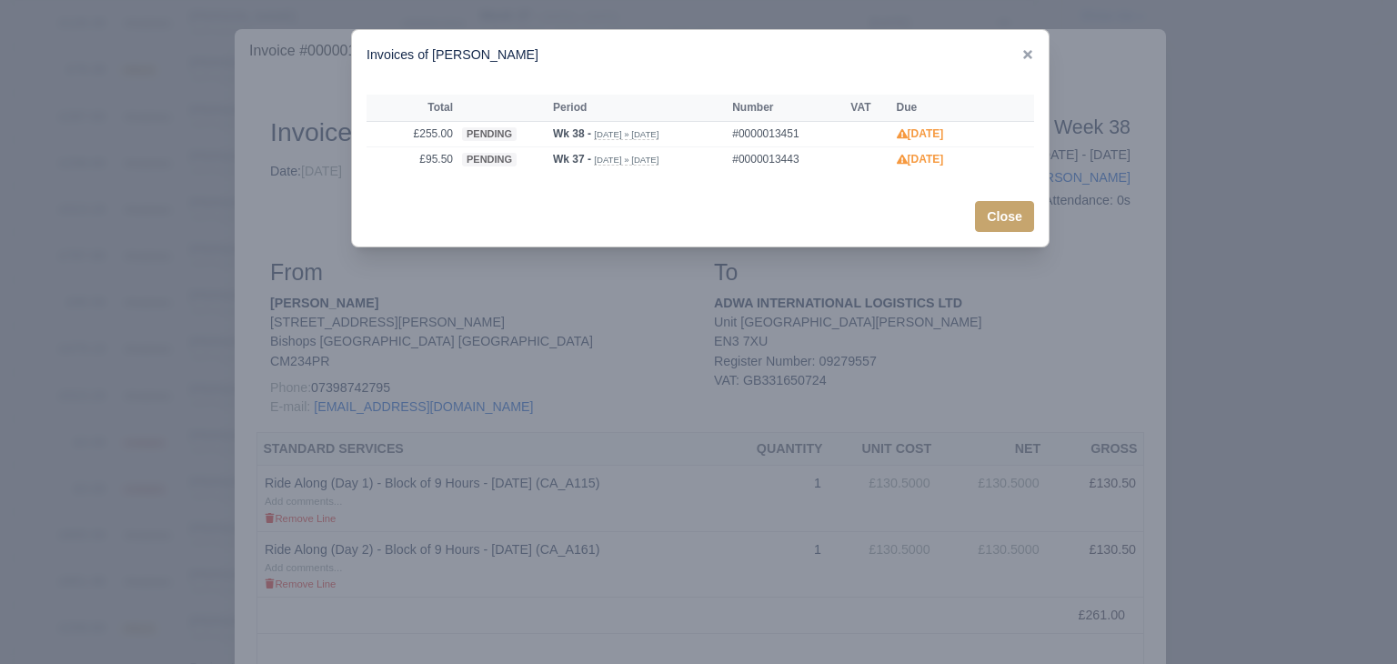
click at [192, 448] on div at bounding box center [698, 332] width 1397 height 664
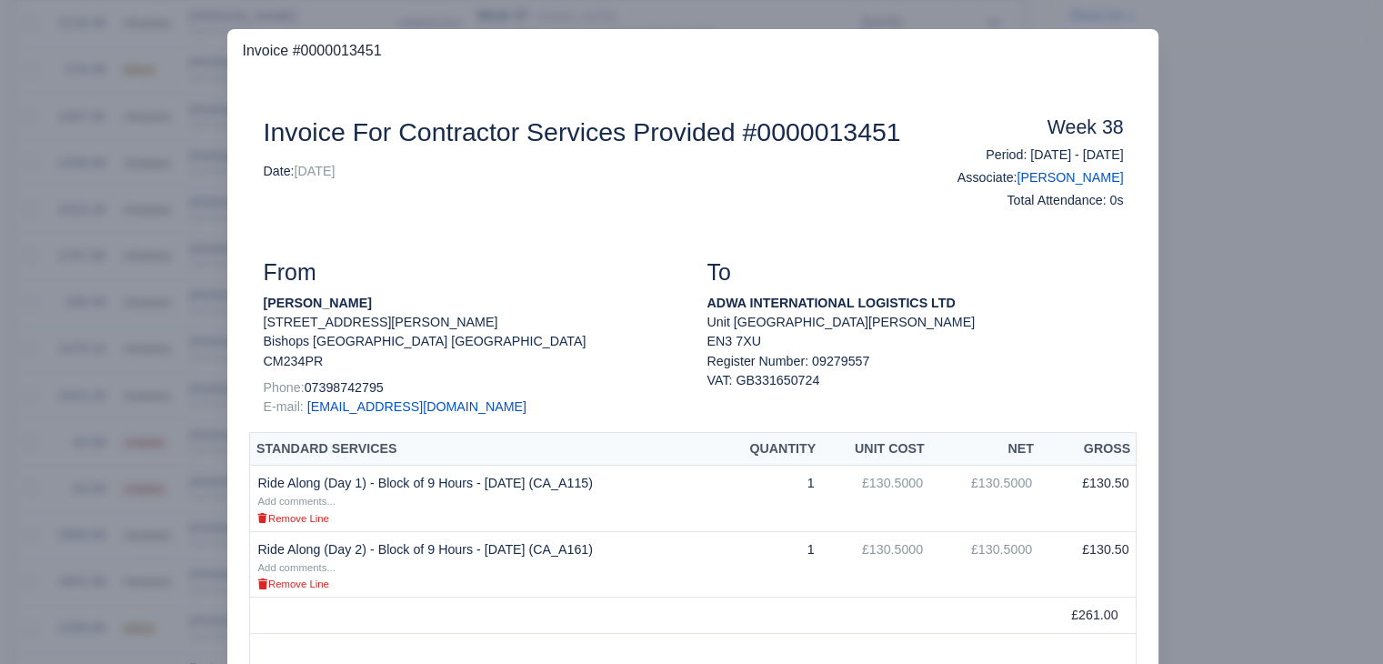
click at [1177, 81] on div at bounding box center [691, 332] width 1383 height 664
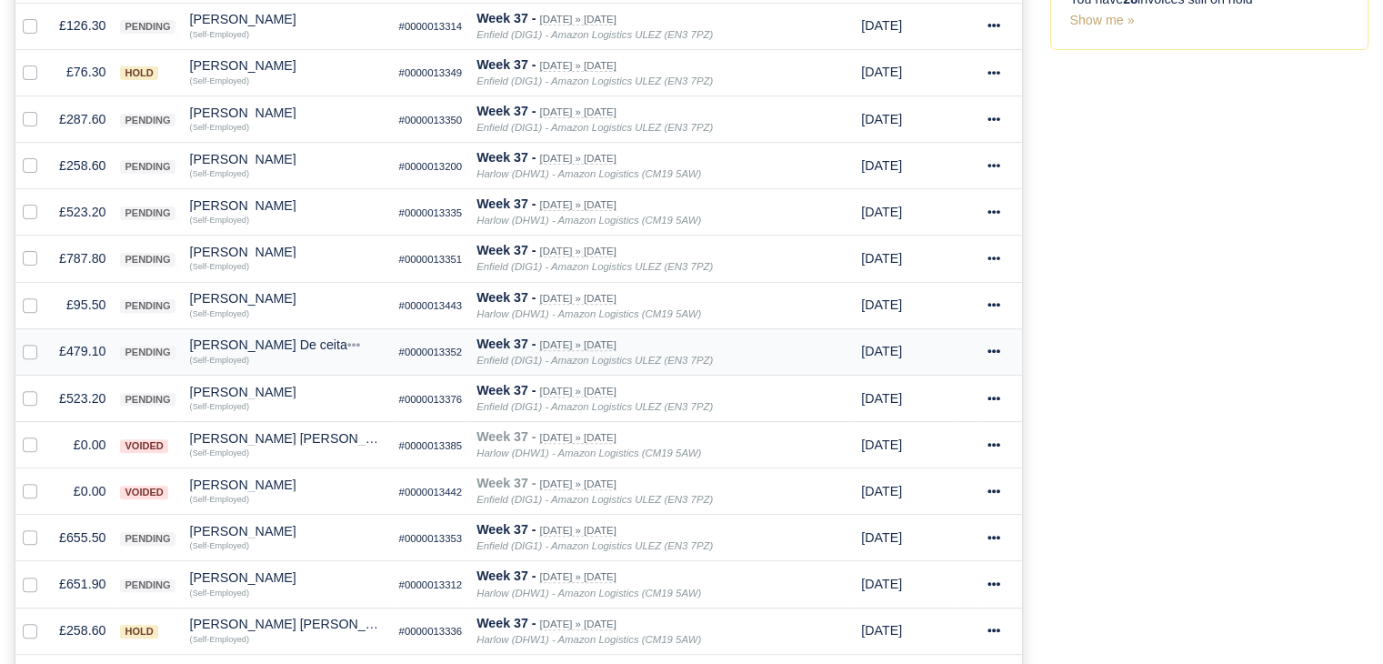
scroll to position [593, 0]
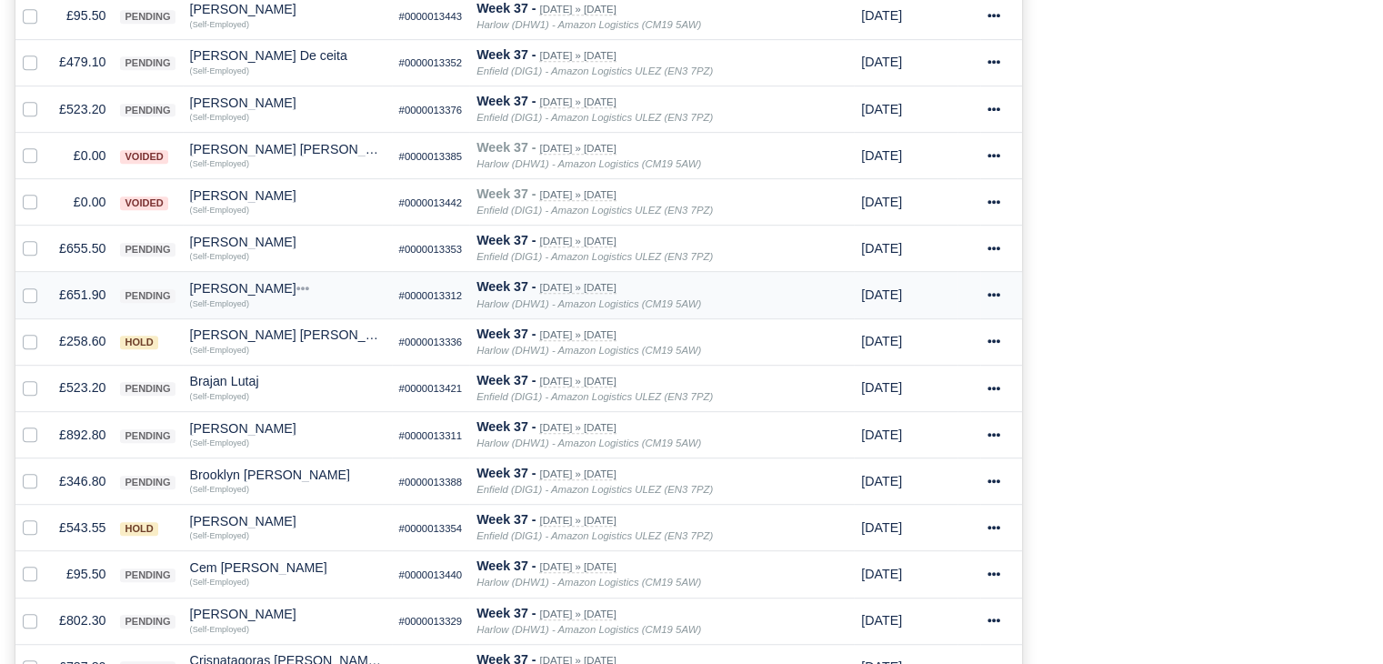
click at [83, 284] on td "£651.90" at bounding box center [82, 295] width 61 height 46
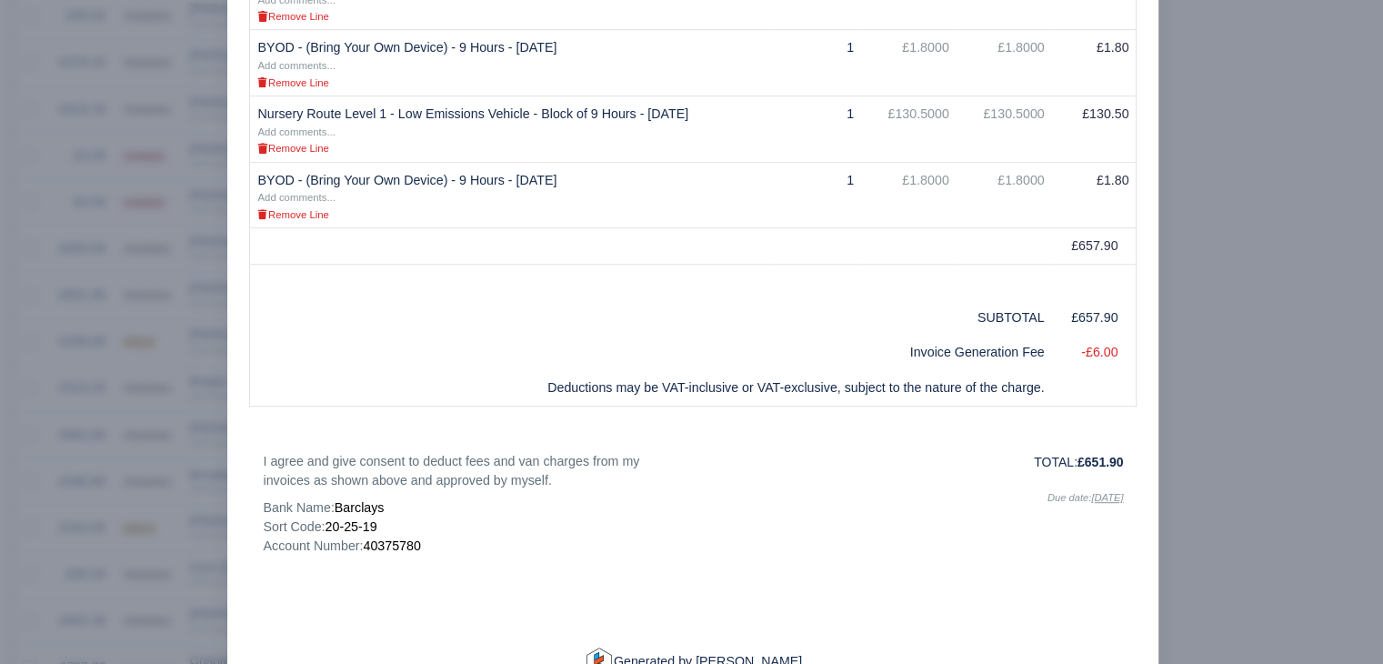
scroll to position [837, 0]
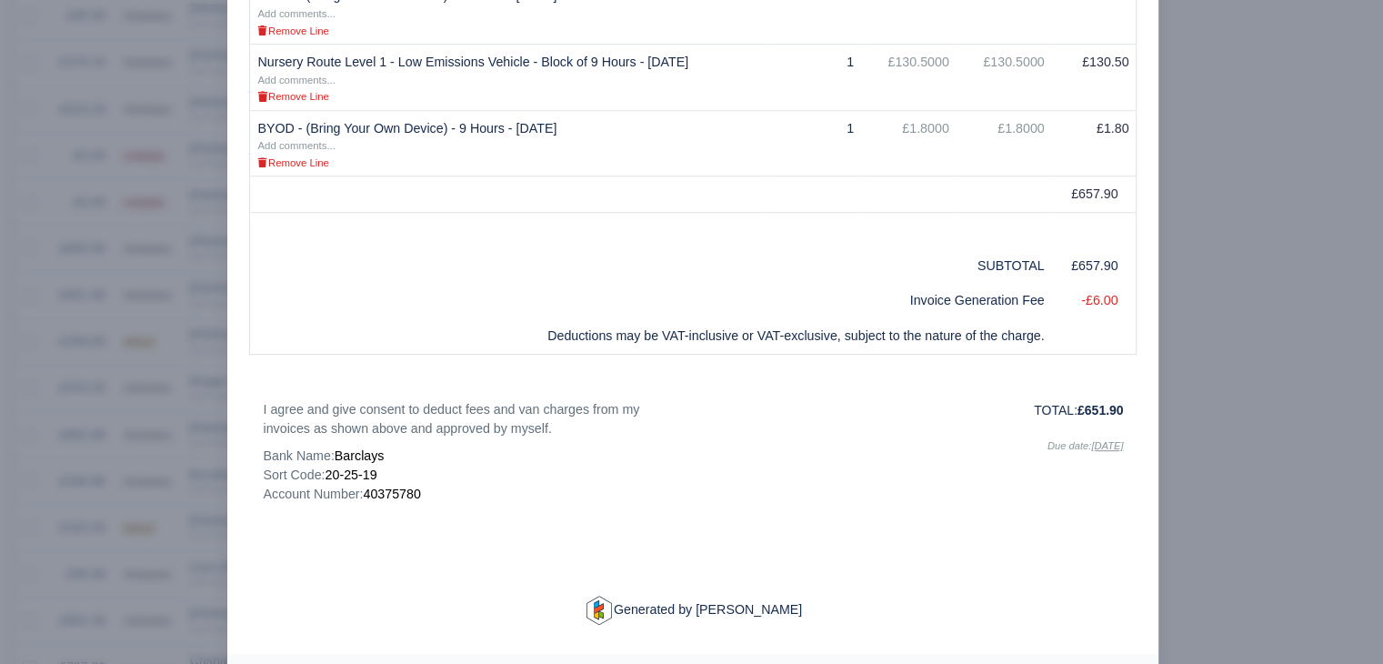
click at [119, 398] on div at bounding box center [691, 332] width 1383 height 664
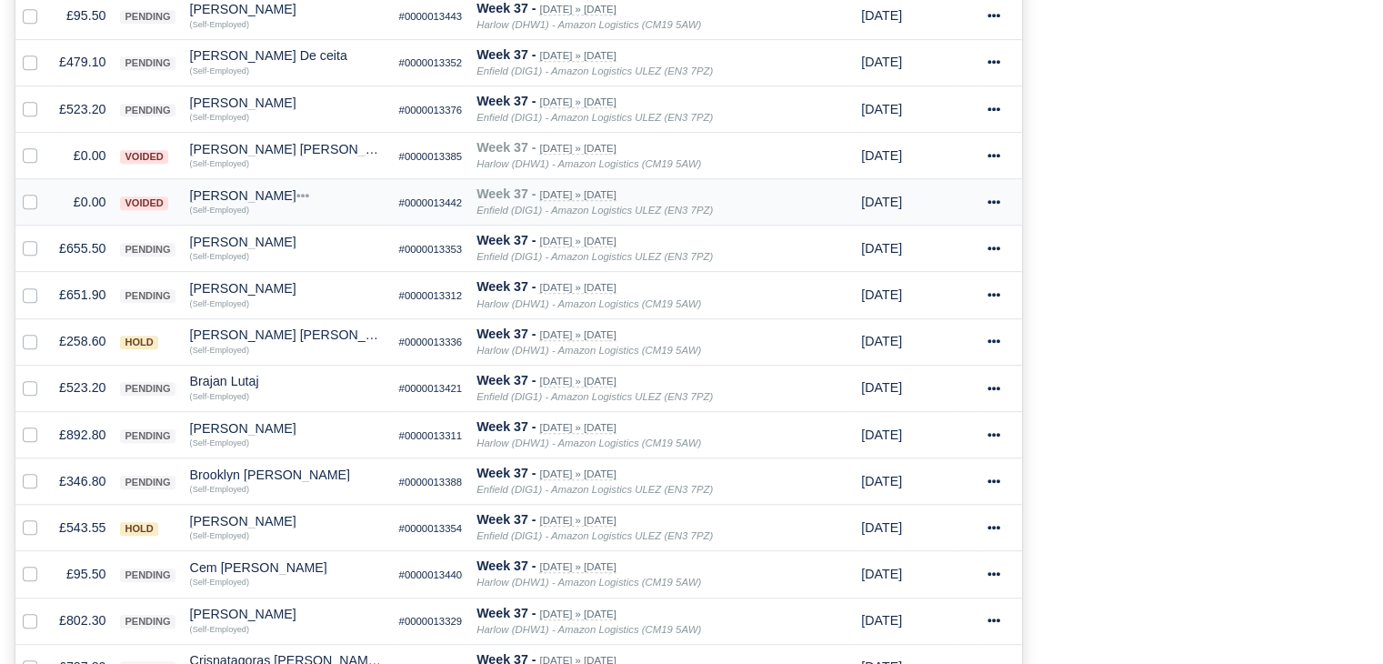
scroll to position [879, 0]
click at [222, 285] on div "[PERSON_NAME]" at bounding box center [287, 288] width 195 height 13
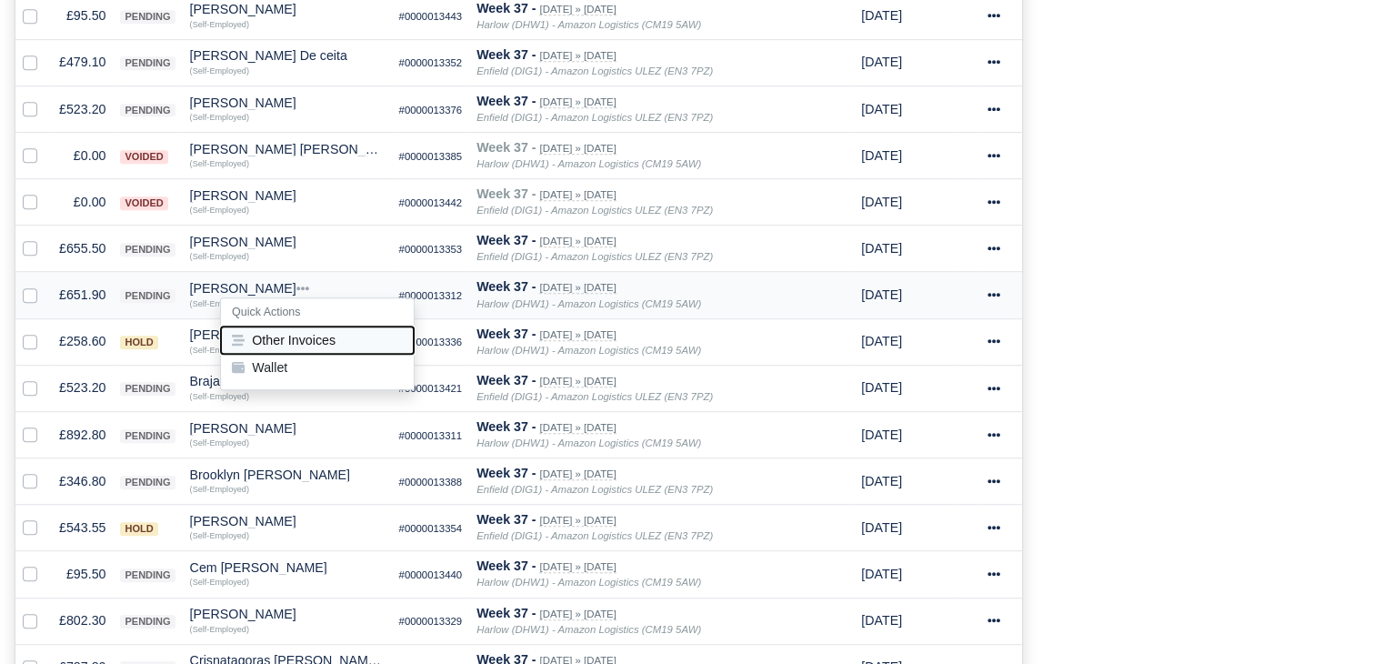
click at [283, 326] on button "Other Invoices" at bounding box center [317, 339] width 193 height 27
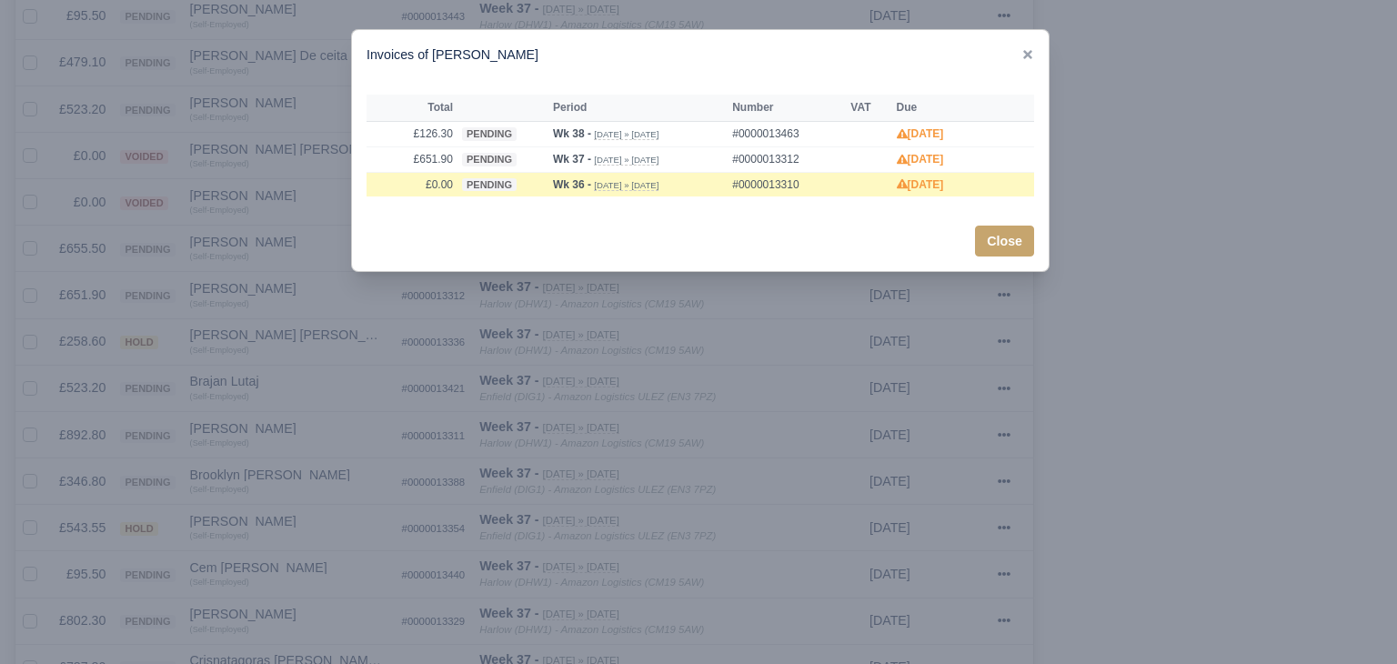
click at [320, 322] on div at bounding box center [698, 332] width 1397 height 664
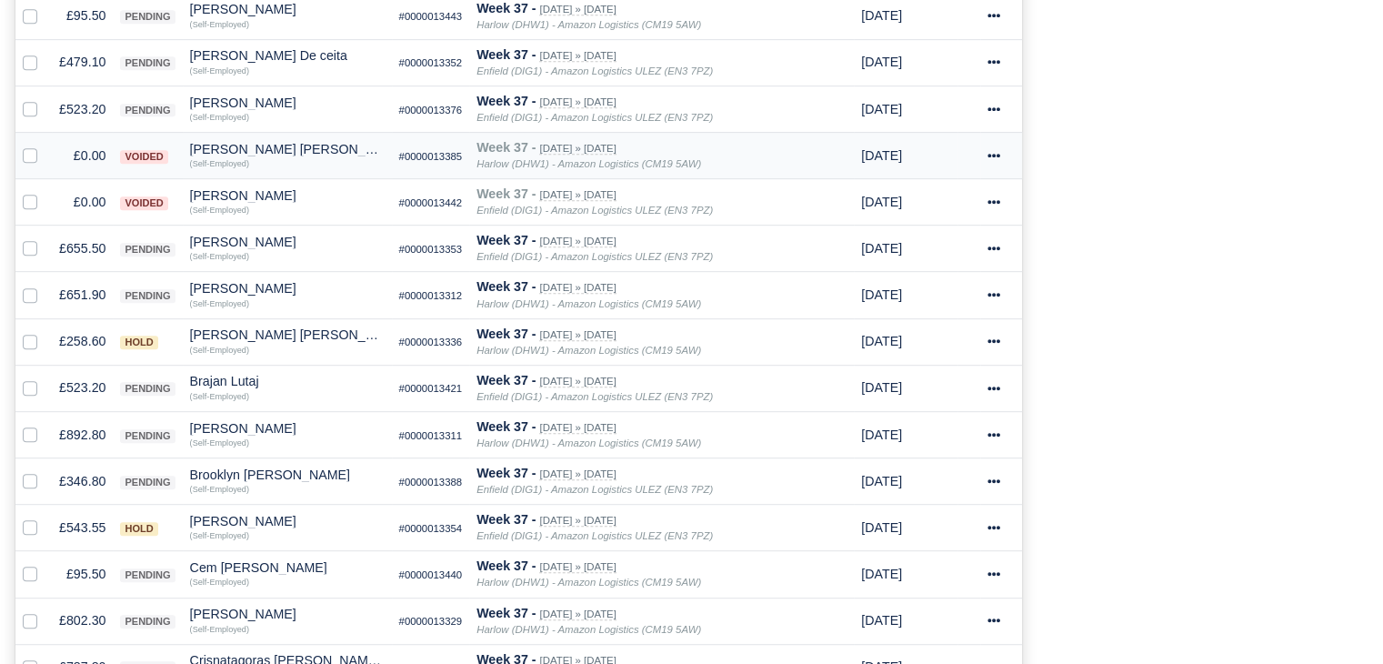
scroll to position [0, 0]
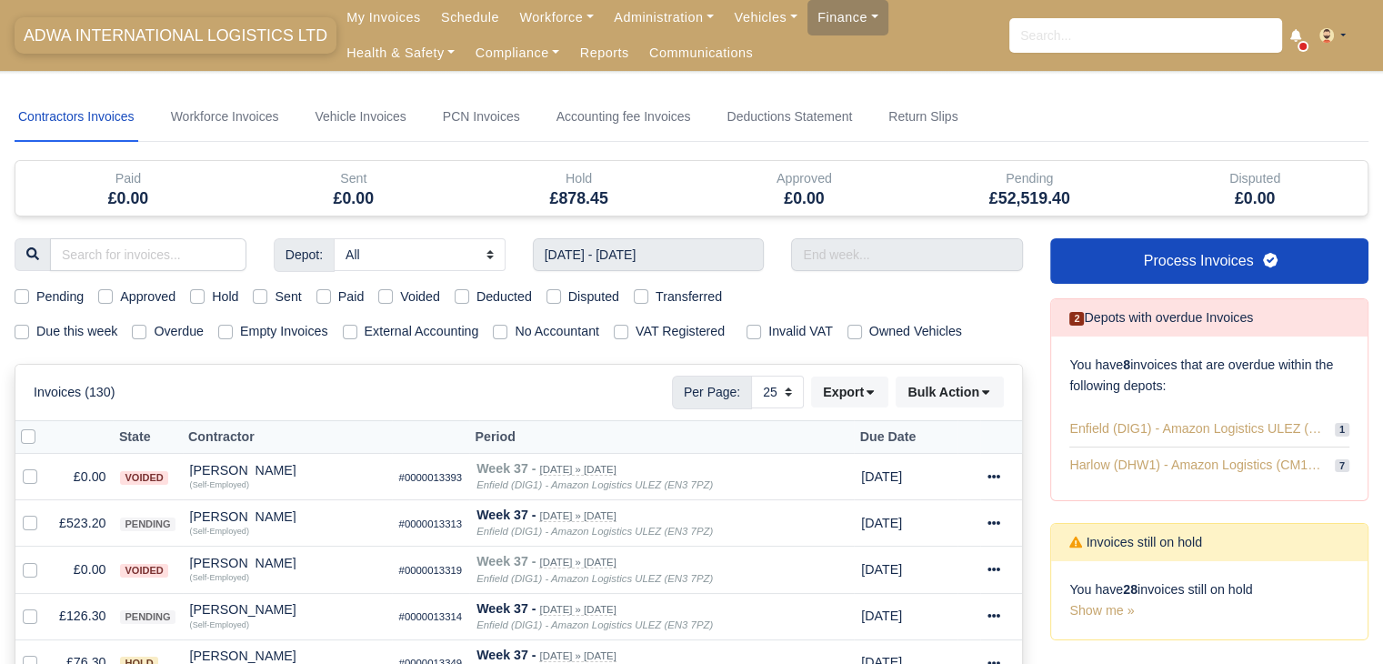
drag, startPoint x: 538, startPoint y: 26, endPoint x: 196, endPoint y: 34, distance: 342.0
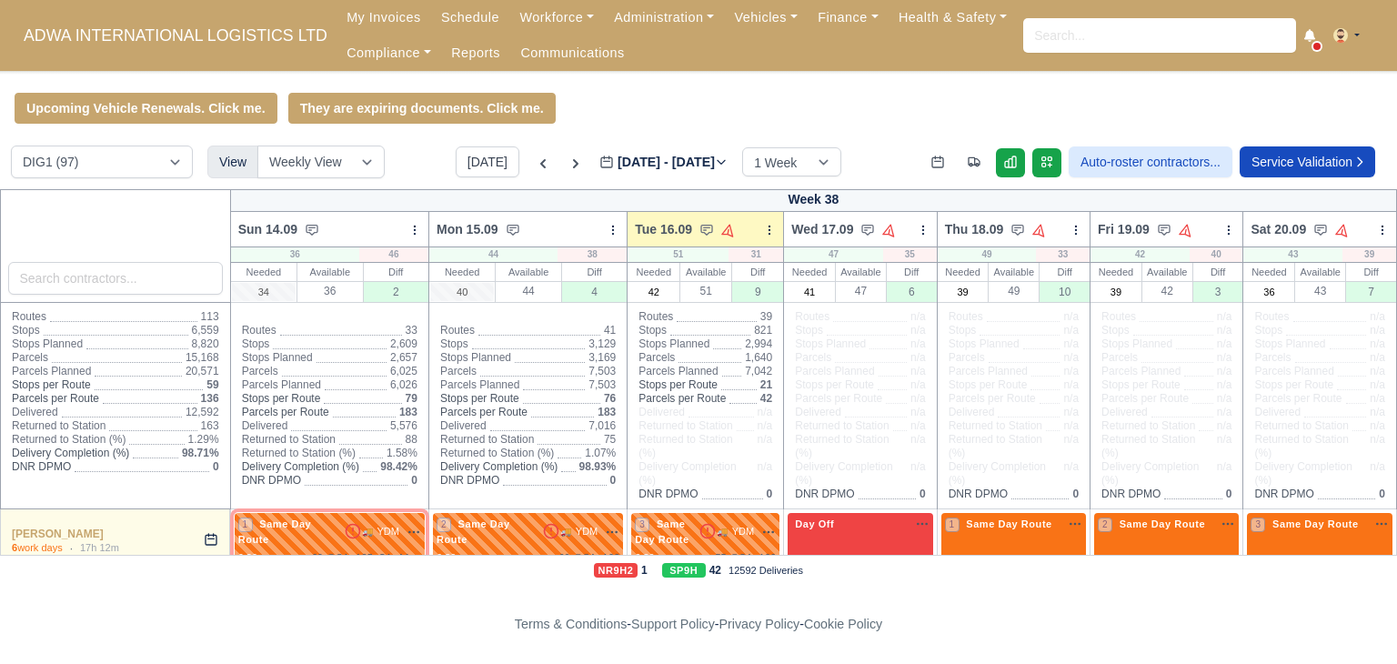
click at [534, 161] on icon at bounding box center [543, 164] width 18 height 18
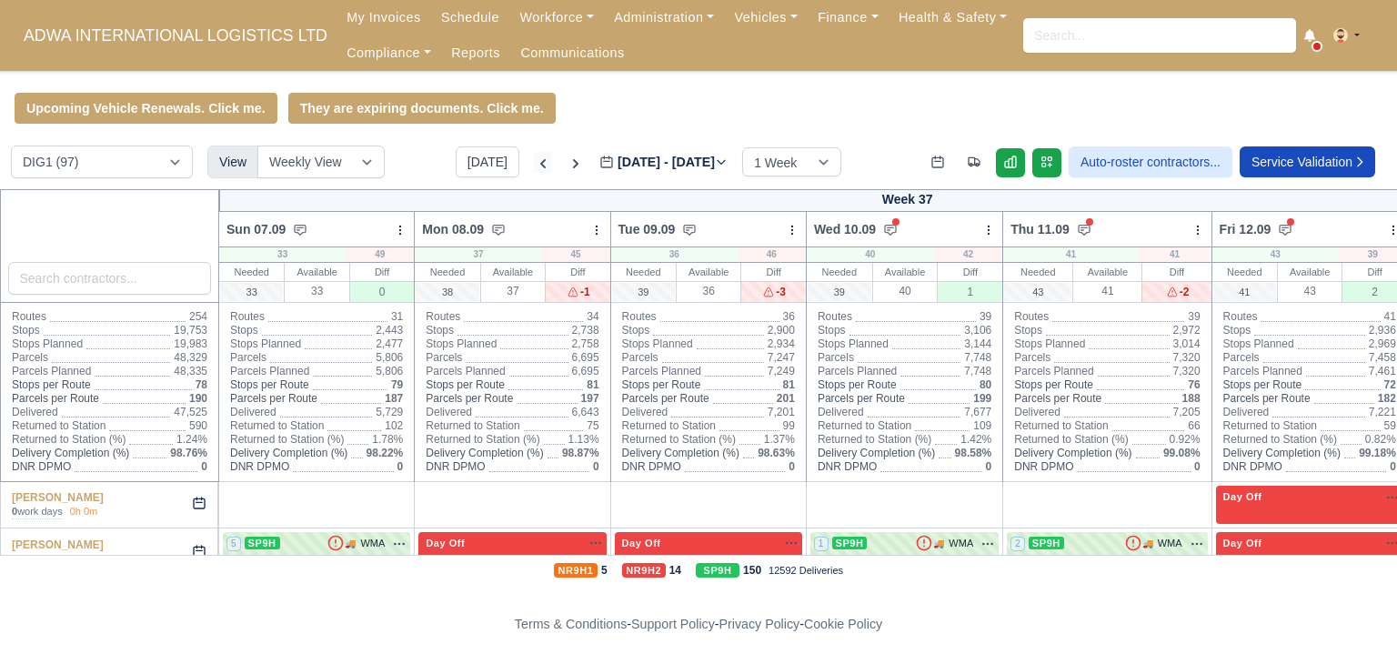
type input "[DATE]"
click at [624, 107] on div "Upcoming Vehicle Renewals. Click me. They are expiring documents. Click me." at bounding box center [698, 108] width 1397 height 31
click at [534, 172] on icon at bounding box center [543, 164] width 18 height 18
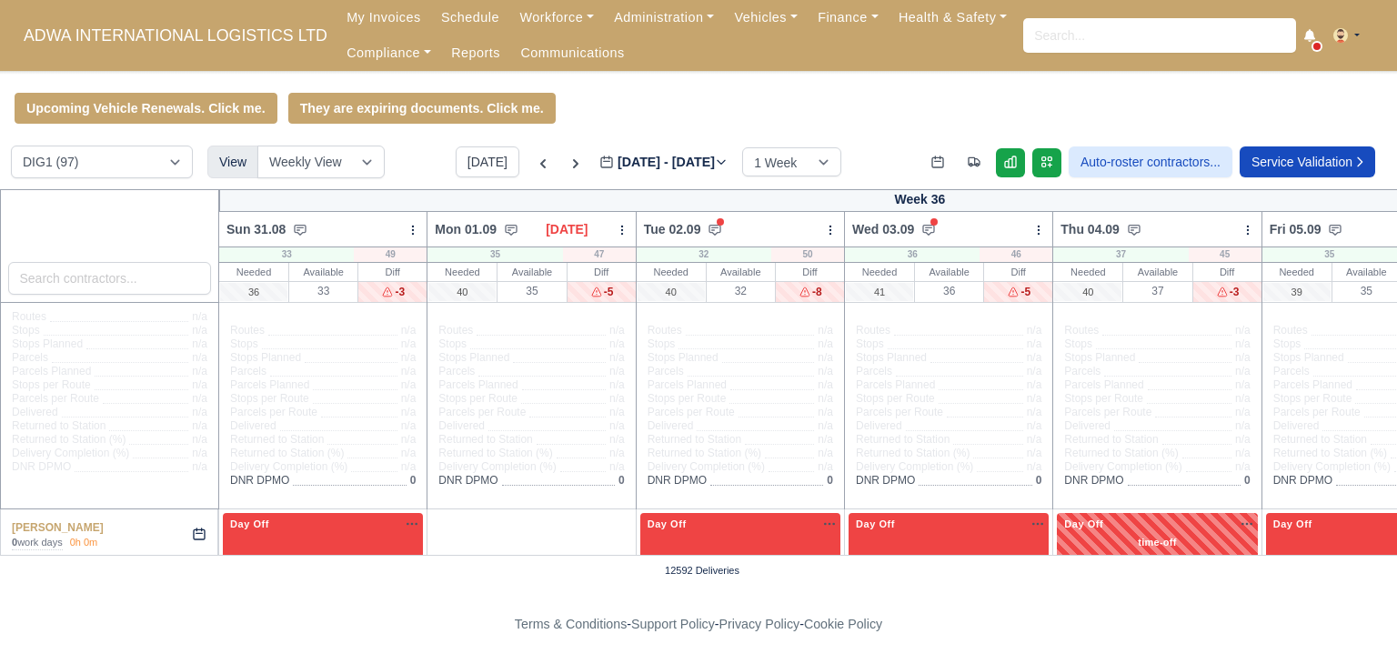
type input "[DATE]"
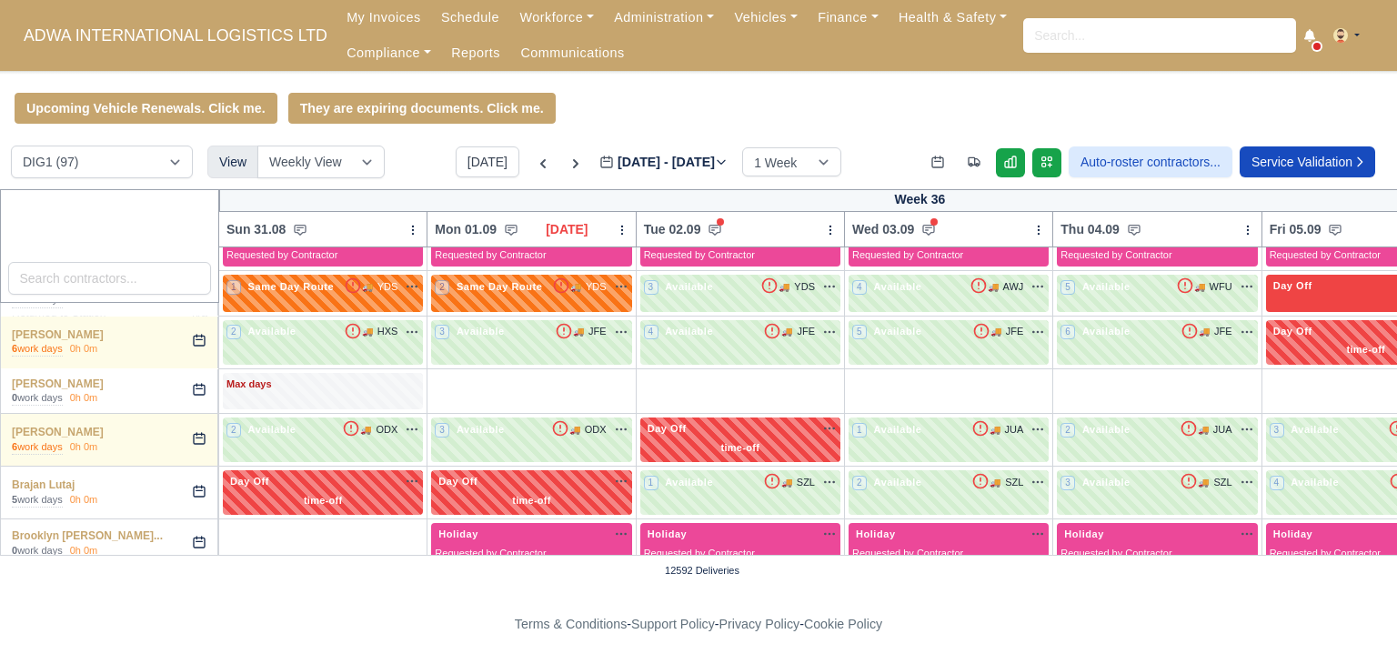
scroll to position [602, 0]
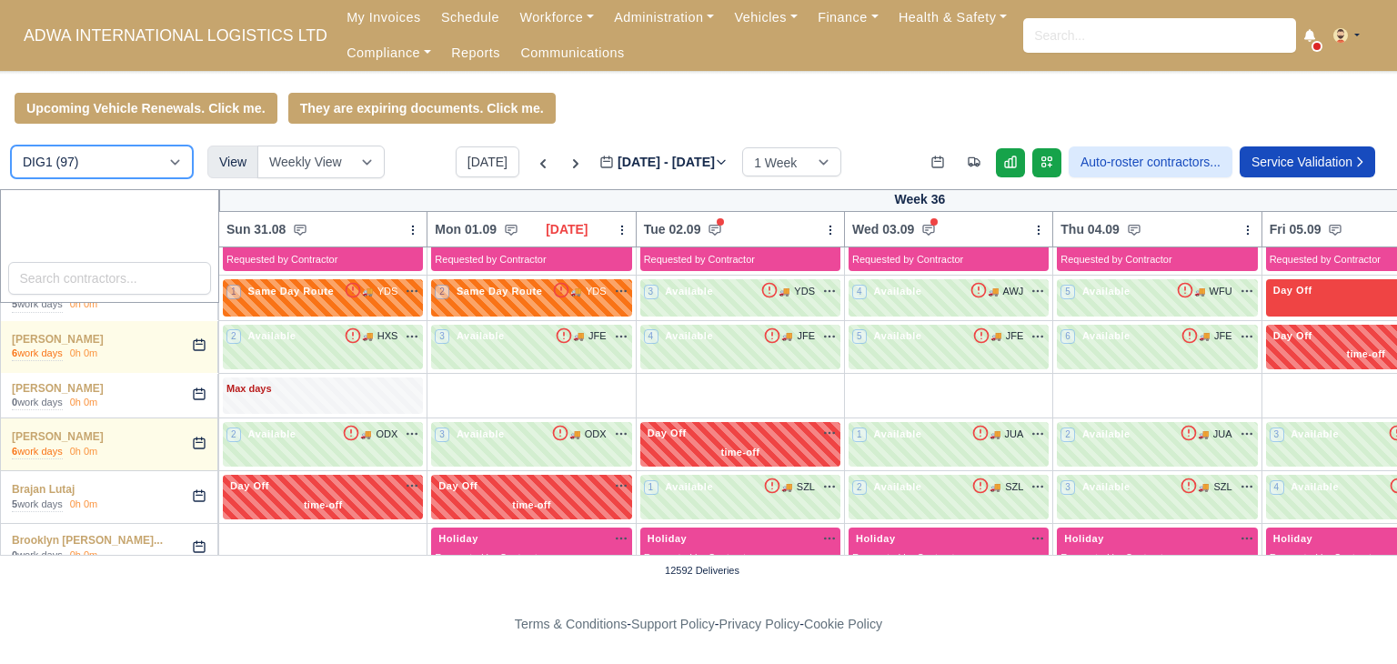
click at [139, 175] on select "DIG1 (97) DHW1 (59)" at bounding box center [102, 161] width 182 height 33
select select "2"
click at [11, 147] on select "DIG1 (97) DHW1 (59)" at bounding box center [102, 161] width 182 height 33
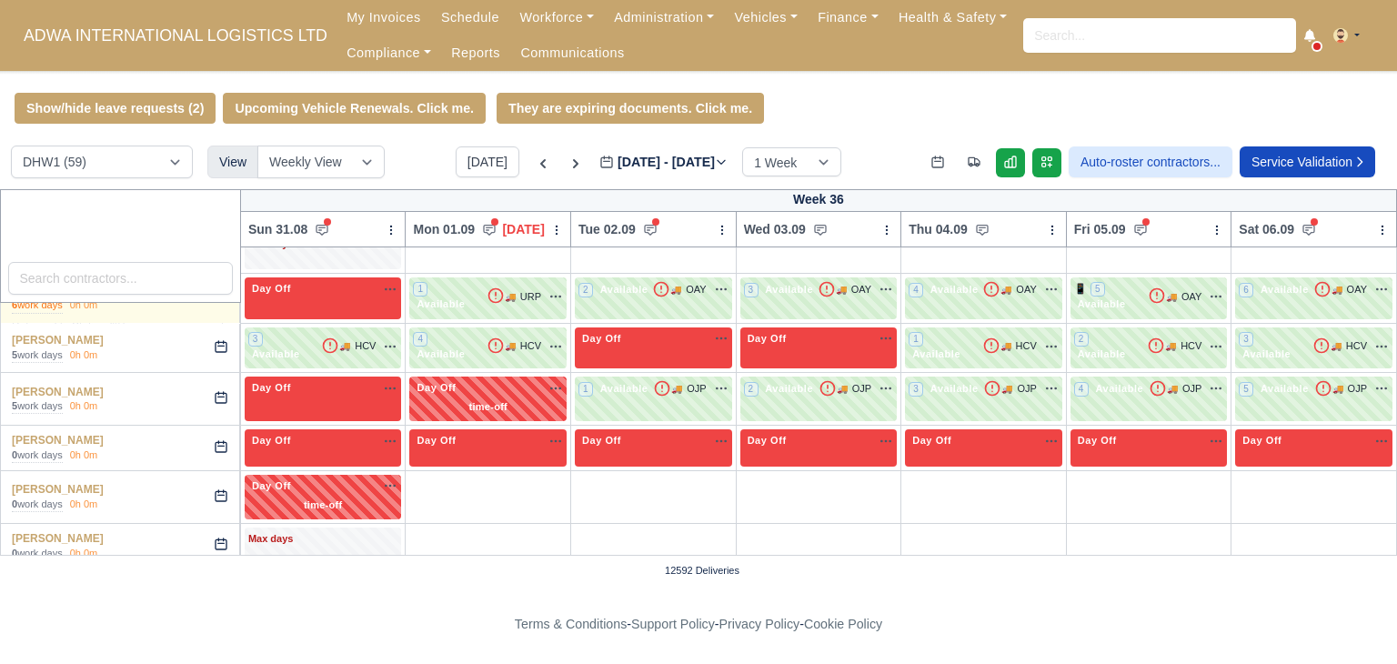
click at [178, 206] on div at bounding box center [120, 246] width 241 height 114
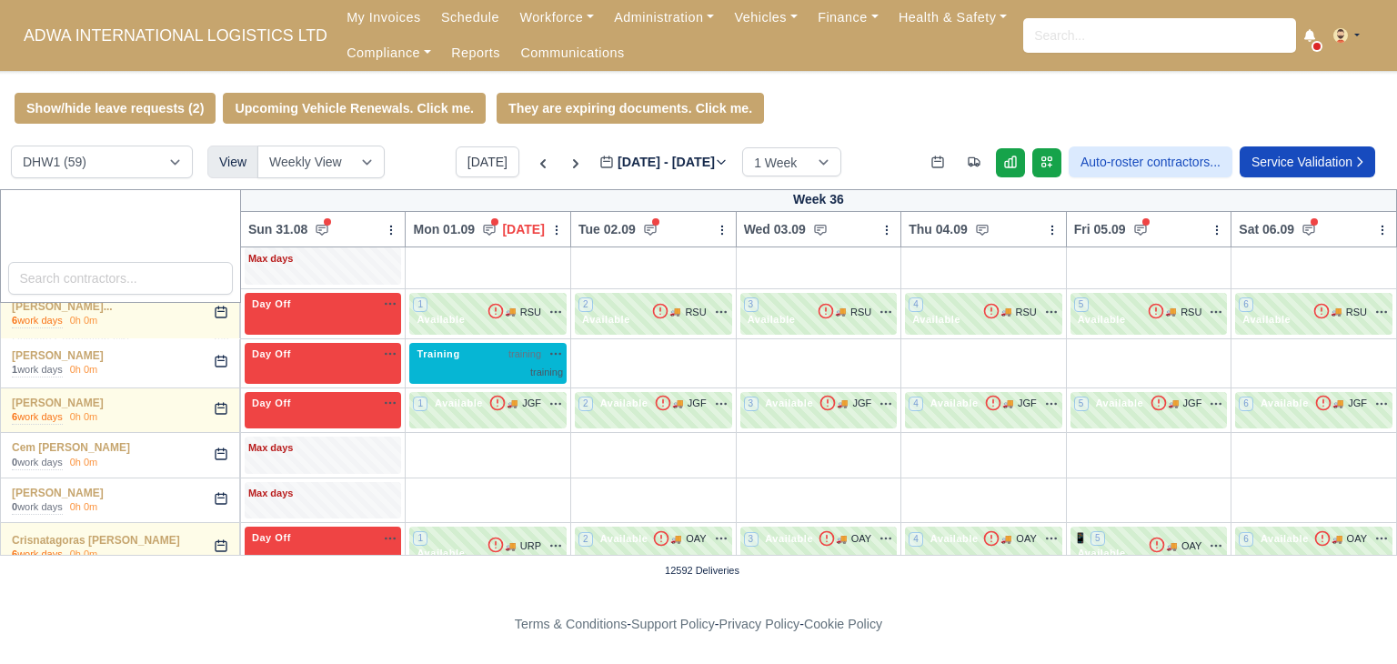
scroll to position [353, 0]
click at [446, 365] on div "training" at bounding box center [488, 372] width 150 height 15
select select "Training"
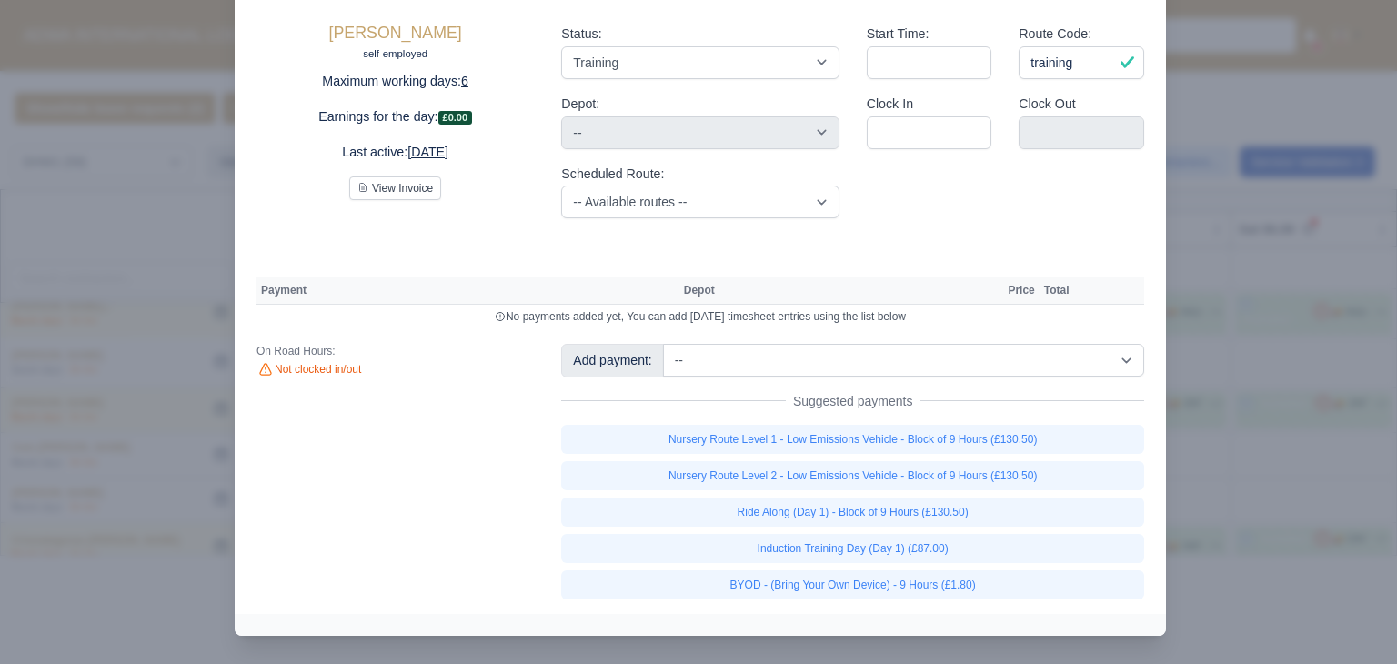
scroll to position [85, 0]
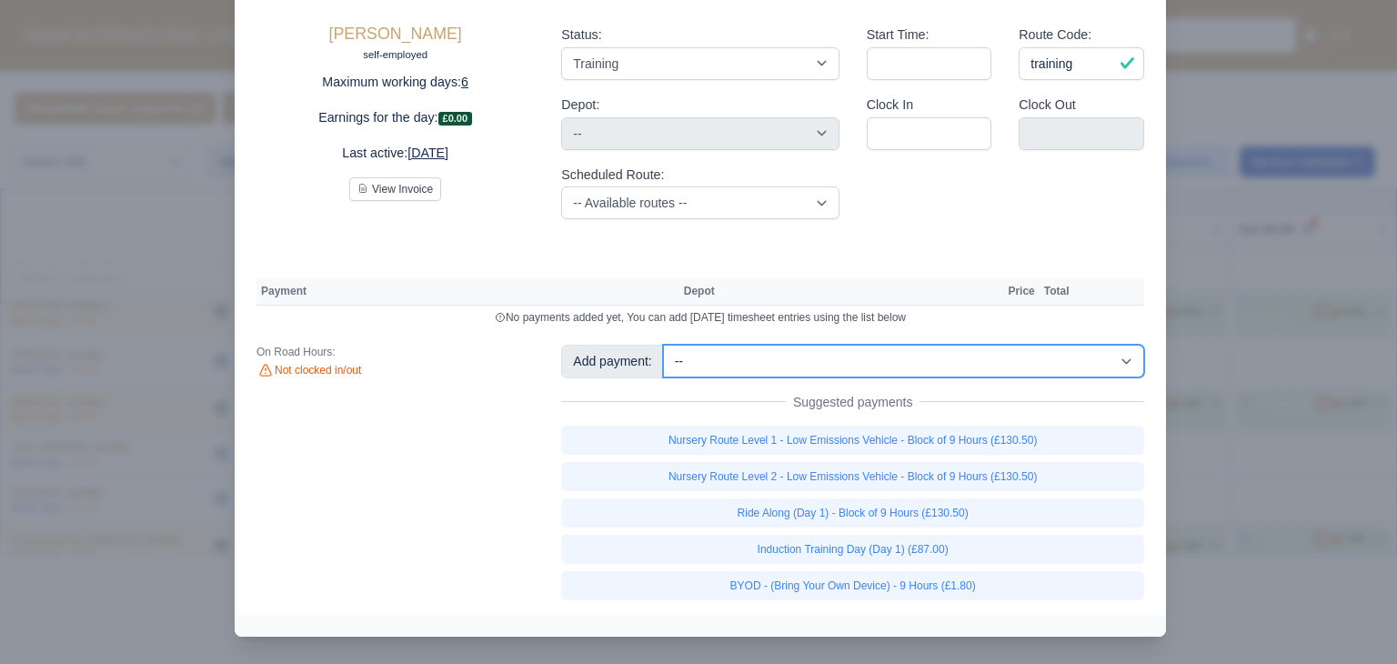
click at [1052, 368] on select "-- Additional Hour Support (£14.50) Additional Stop Support (£1.00) Additional …" at bounding box center [903, 361] width 481 height 33
select select "74"
click at [663, 345] on select "-- Additional Hour Support (£14.50) Additional Stop Support (£1.00) Additional …" at bounding box center [903, 361] width 481 height 33
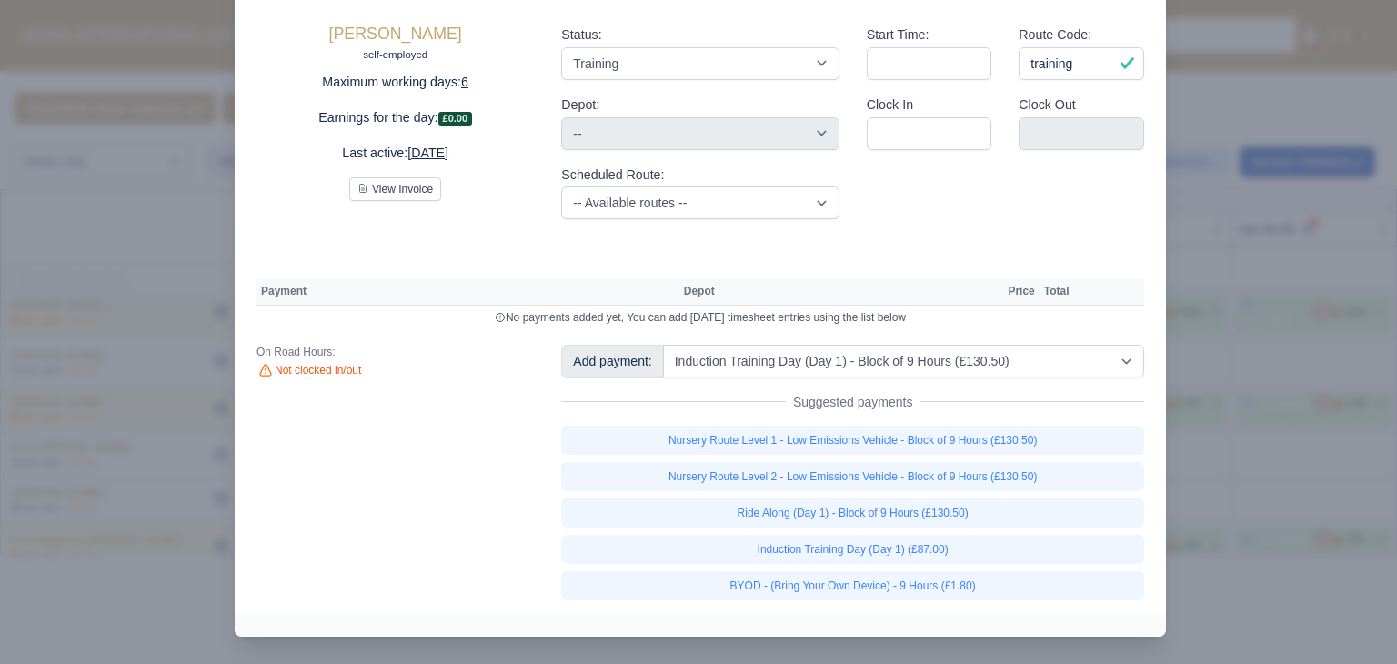
select select "2"
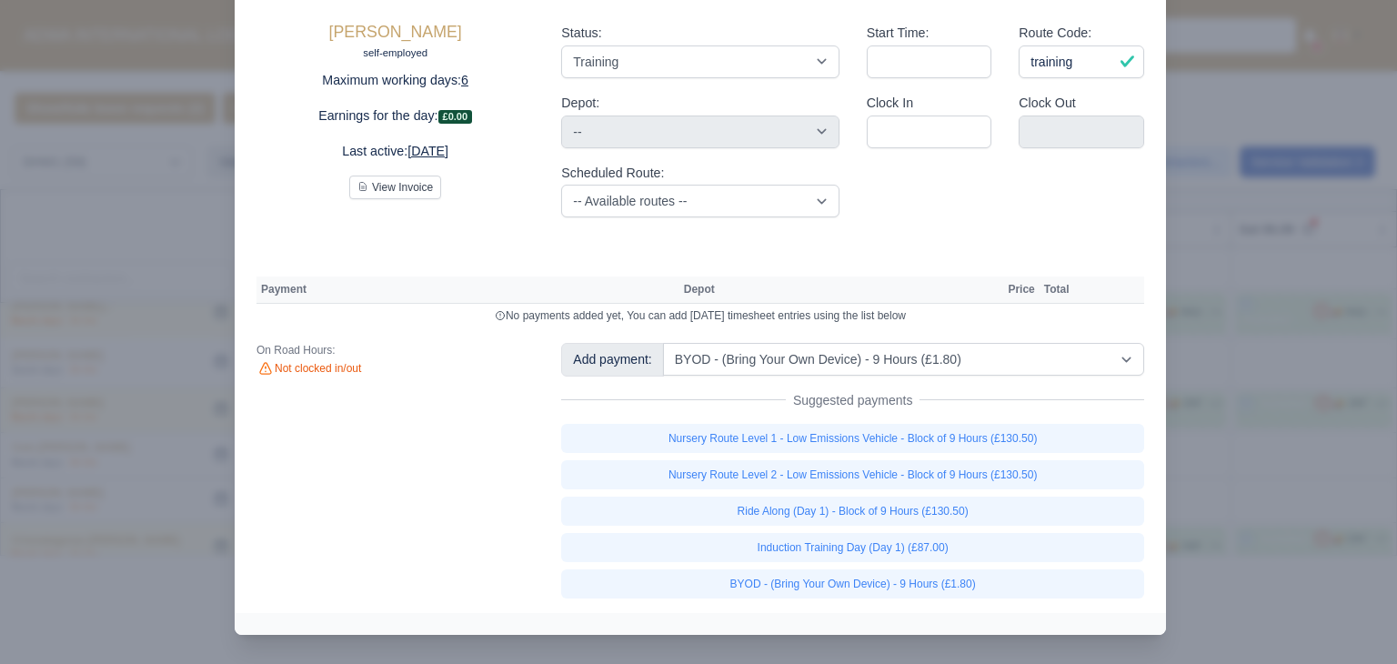
select select "2"
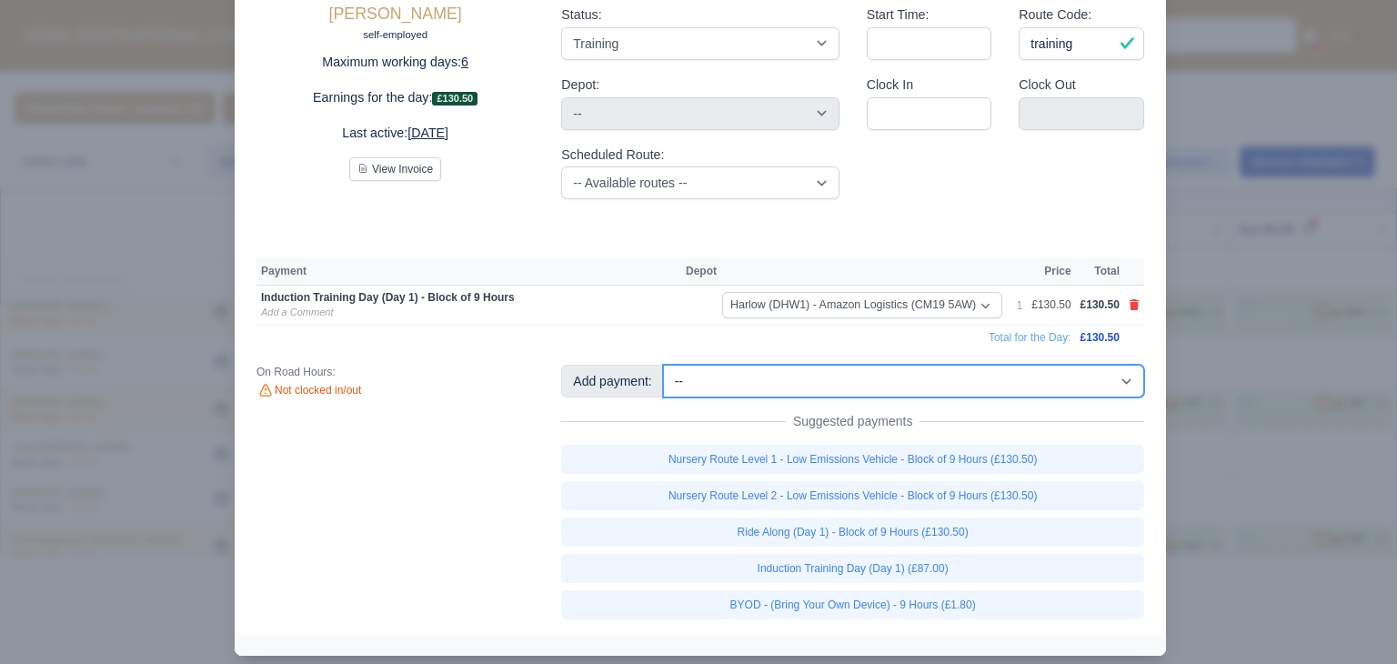
click at [1070, 379] on select "-- Additional Hour Support (£14.50) Additional Stop Support (£1.00) Additional …" at bounding box center [903, 381] width 481 height 33
select select "82"
click at [663, 365] on select "-- Additional Hour Support (£14.50) Additional Stop Support (£1.00) Additional …" at bounding box center [903, 381] width 481 height 33
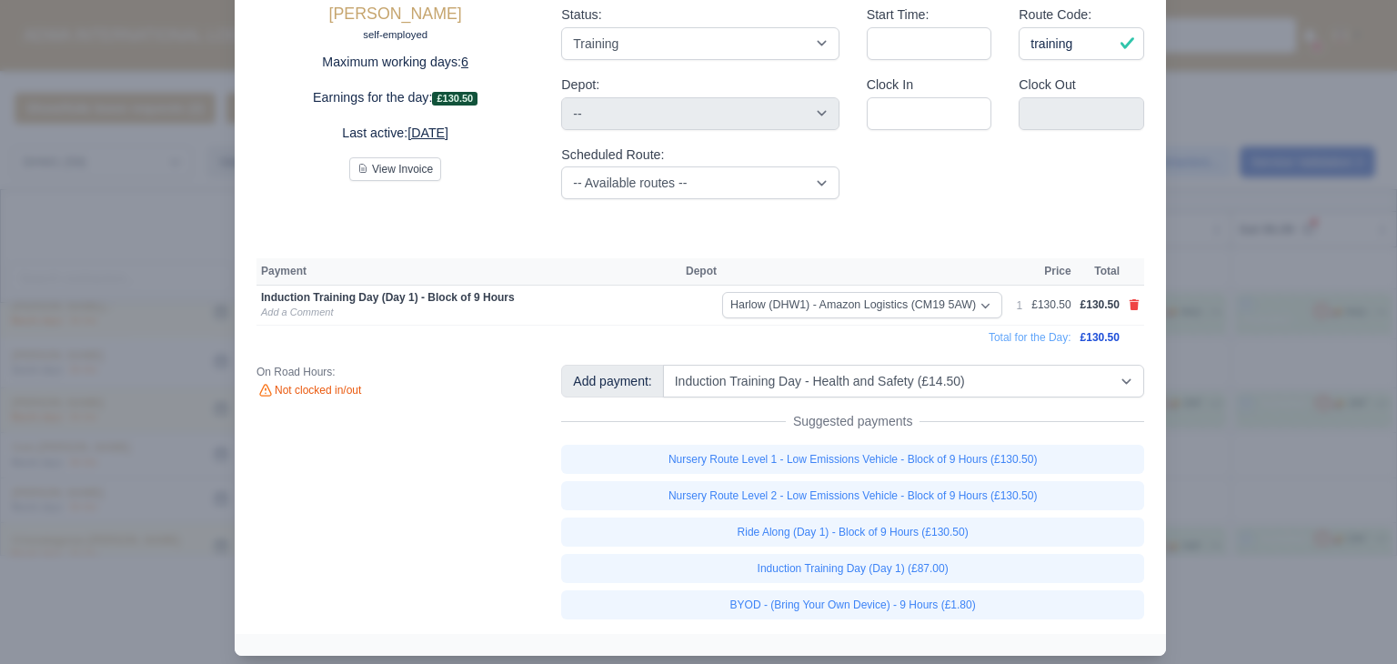
select select "2"
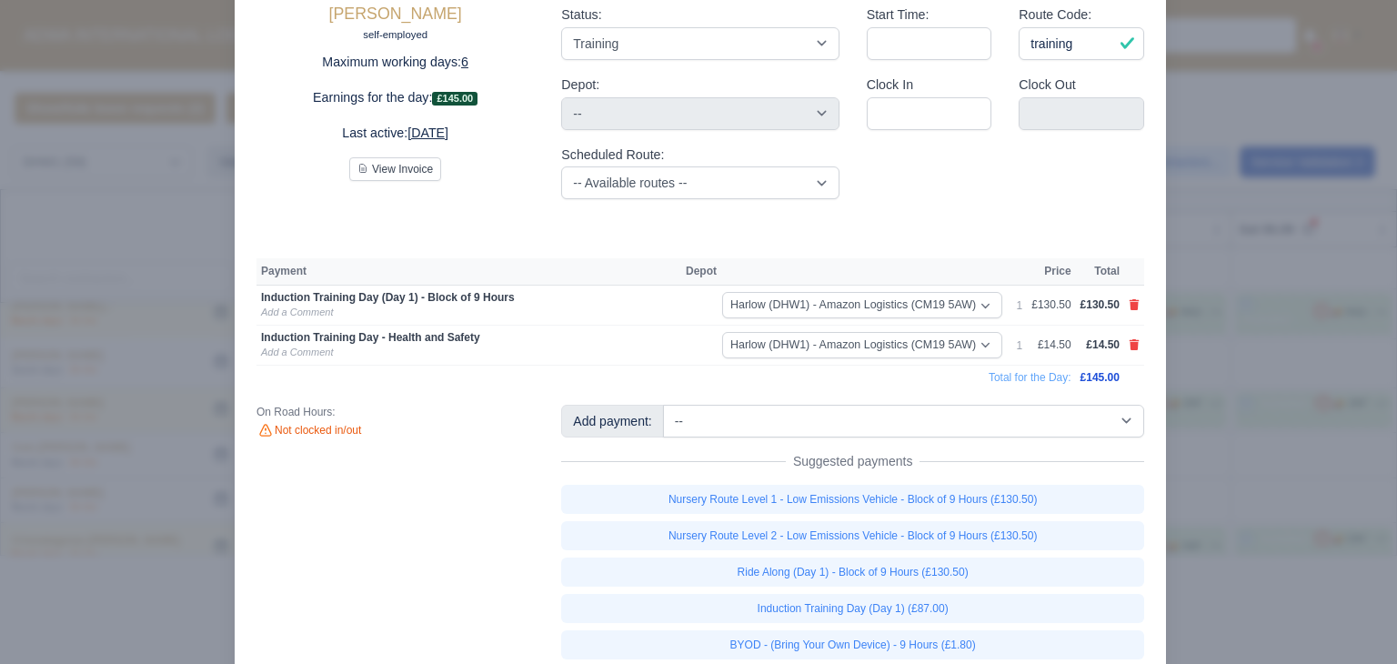
scroll to position [125, 0]
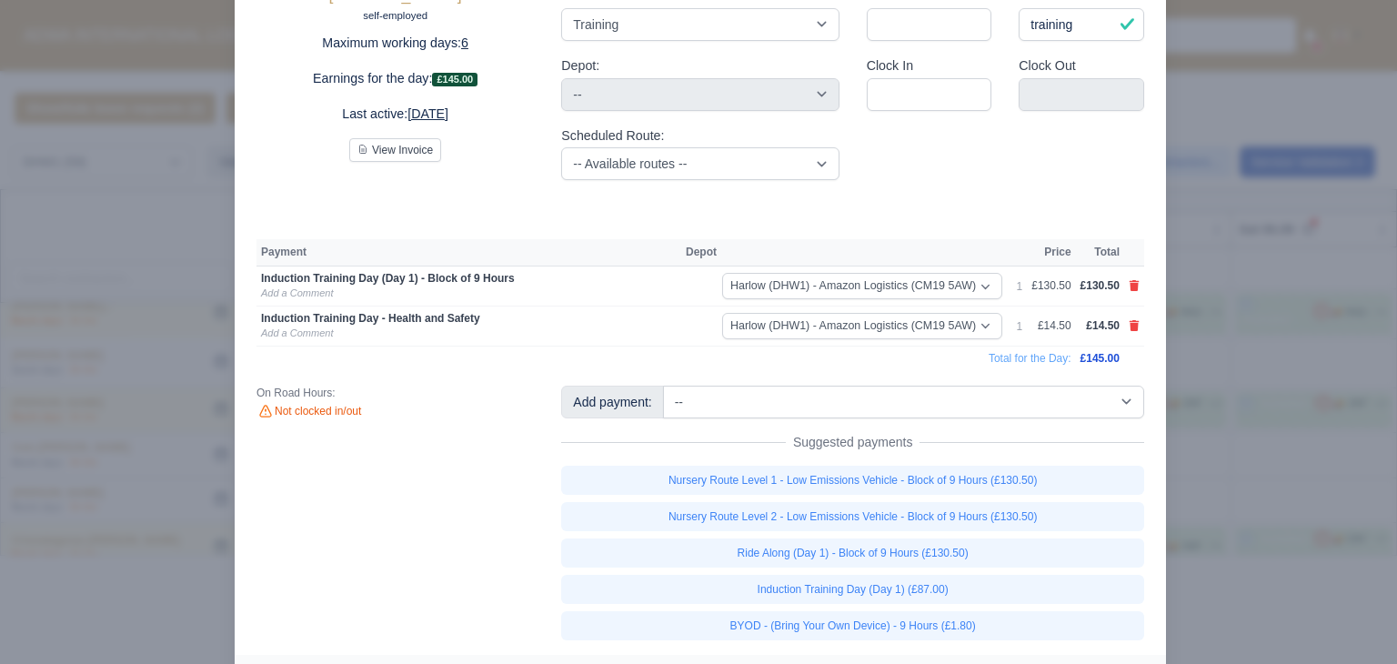
click at [1237, 326] on div at bounding box center [698, 332] width 1397 height 664
